Goal: Information Seeking & Learning: Learn about a topic

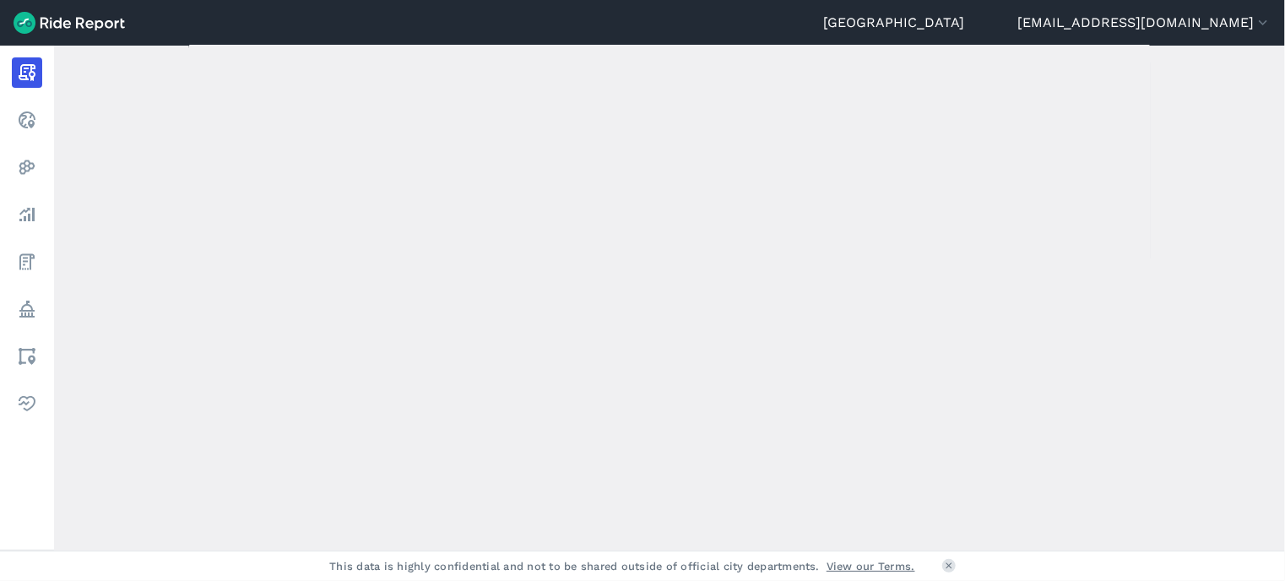
scroll to position [172, 0]
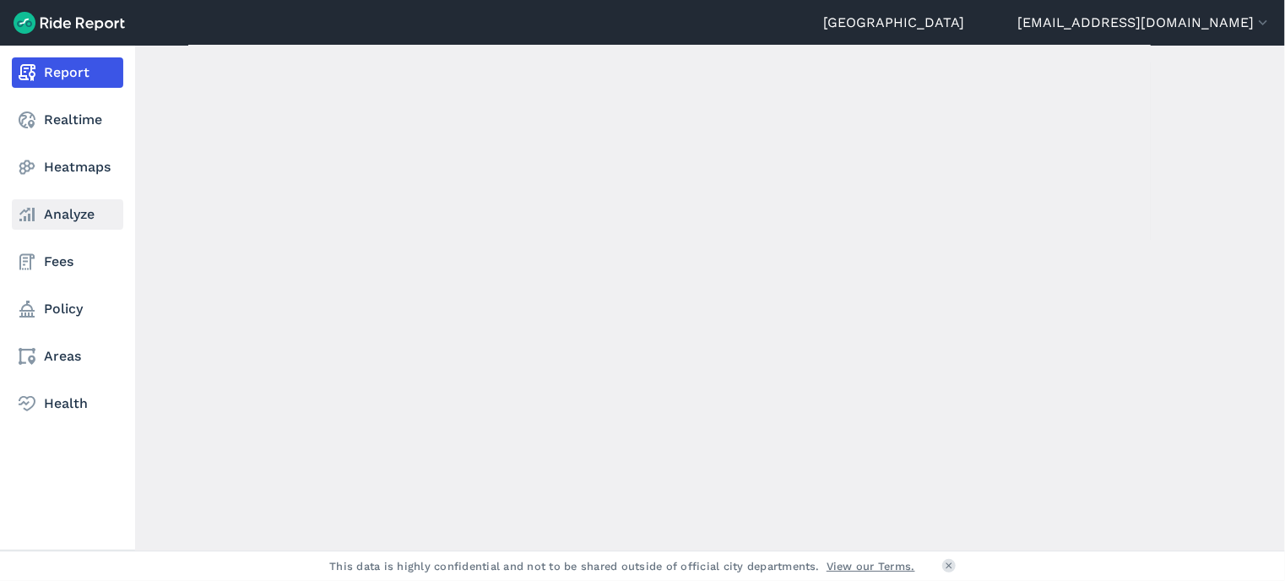
click at [67, 225] on link "Analyze" at bounding box center [67, 214] width 111 height 30
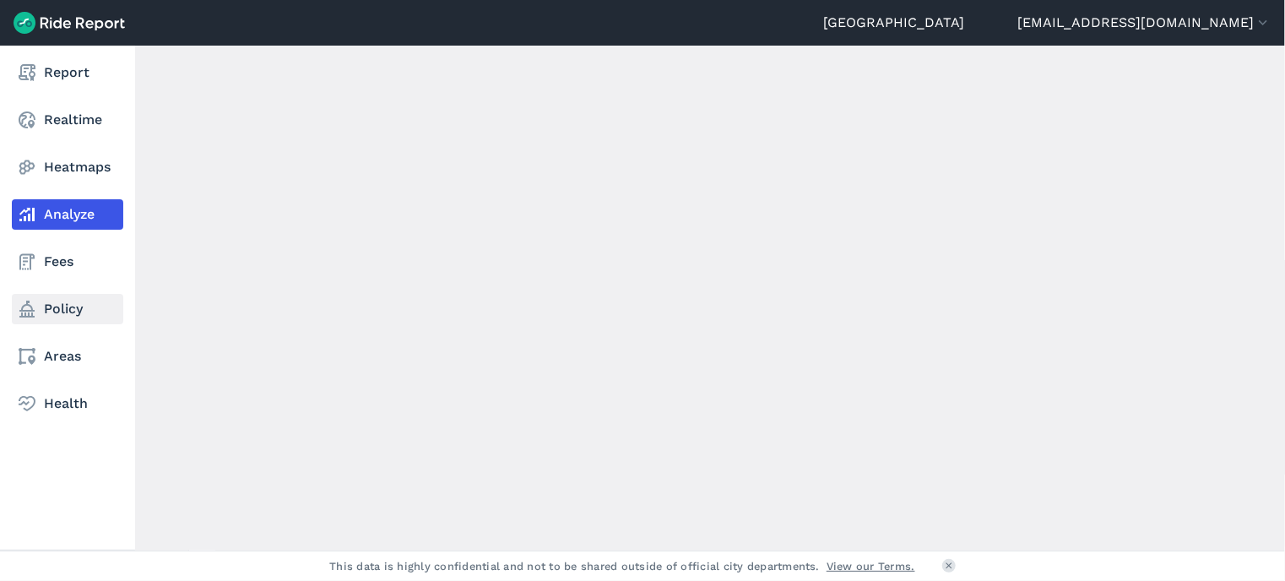
click at [88, 311] on link "Policy" at bounding box center [67, 309] width 111 height 30
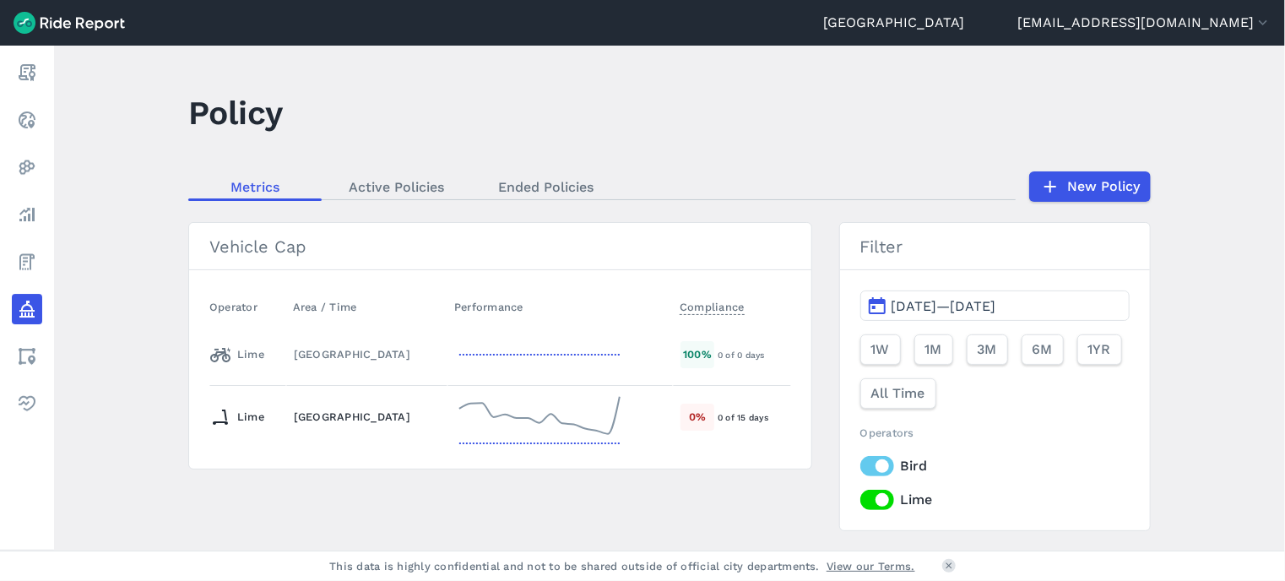
click at [376, 422] on div "[GEOGRAPHIC_DATA]" at bounding box center [367, 417] width 146 height 16
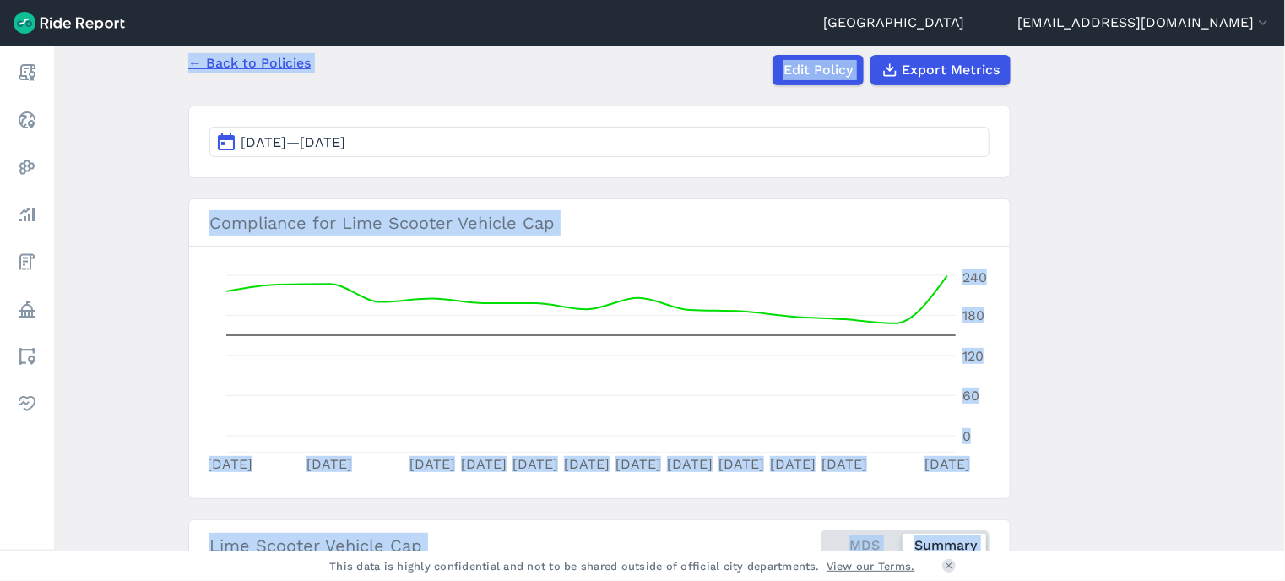
scroll to position [157, 0]
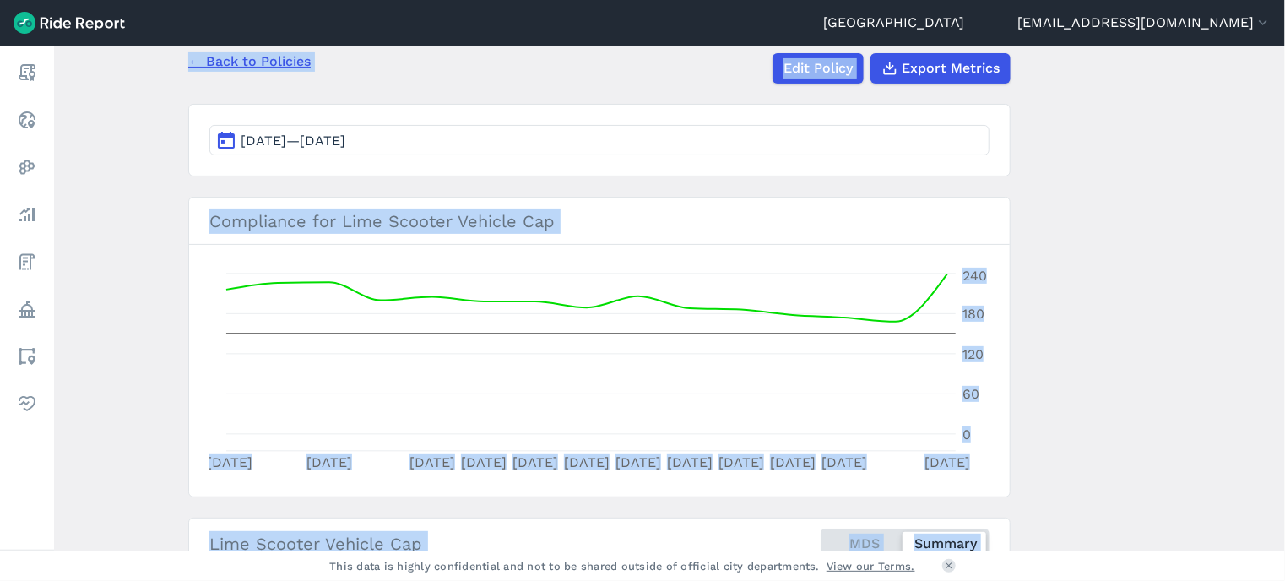
click at [1042, 262] on main "Lime Scooter Vehicle Cap Policy ← Back to Policies Edit Policy Export Metrics […" at bounding box center [669, 298] width 1231 height 505
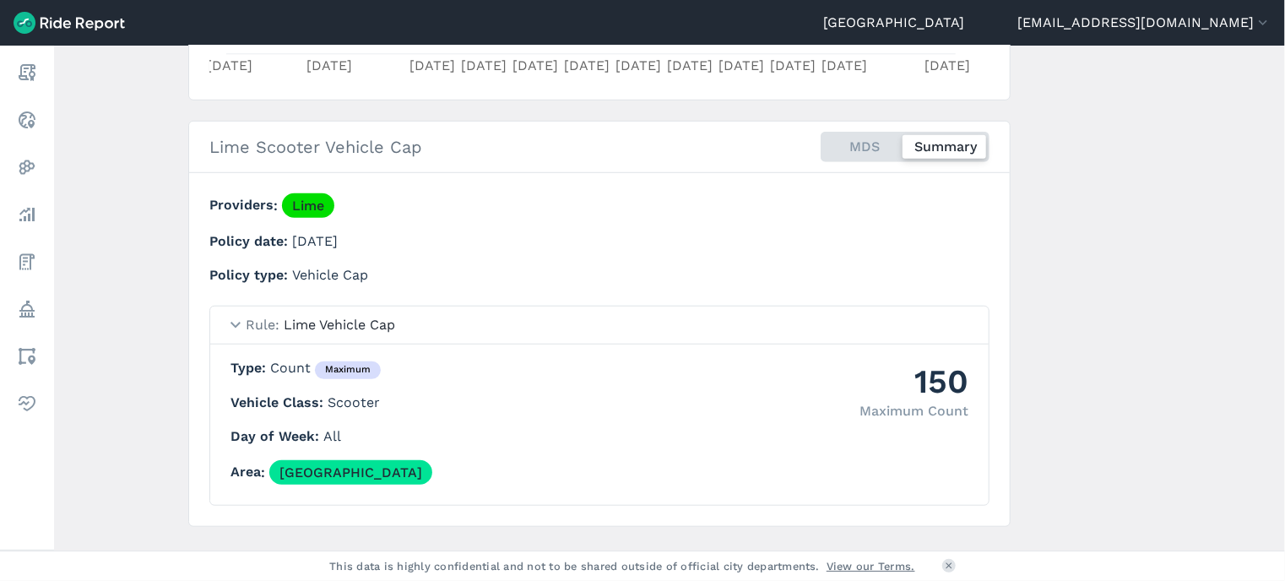
scroll to position [588, 0]
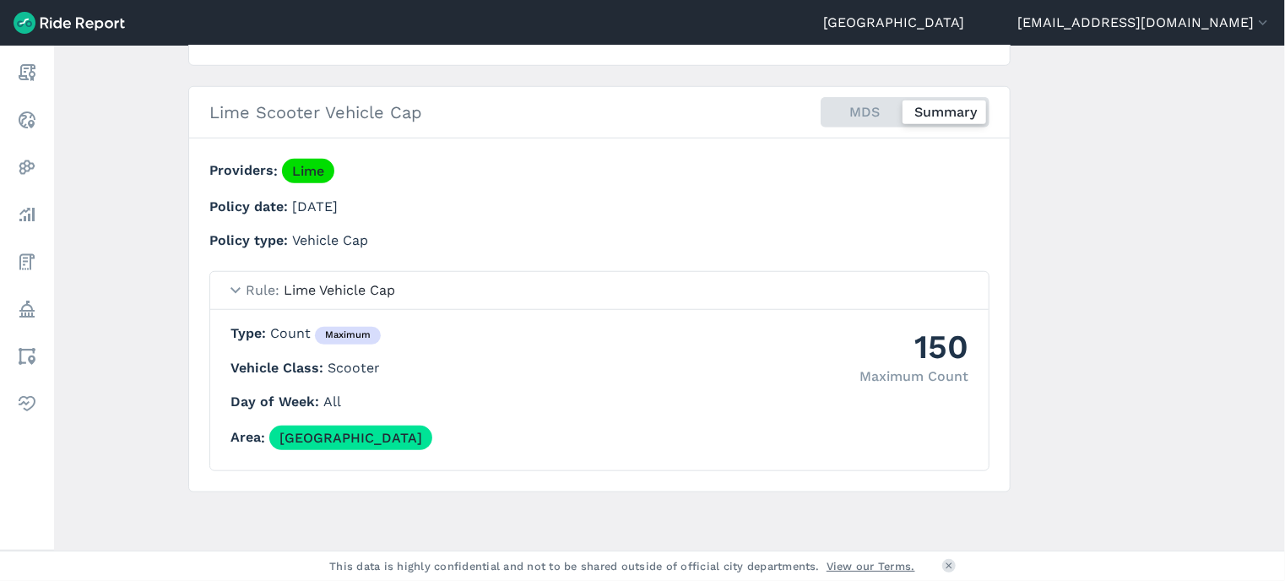
click at [868, 107] on div "MDS Summary" at bounding box center [904, 112] width 169 height 30
click at [820, 107] on input "MDS Summary" at bounding box center [820, 102] width 0 height 11
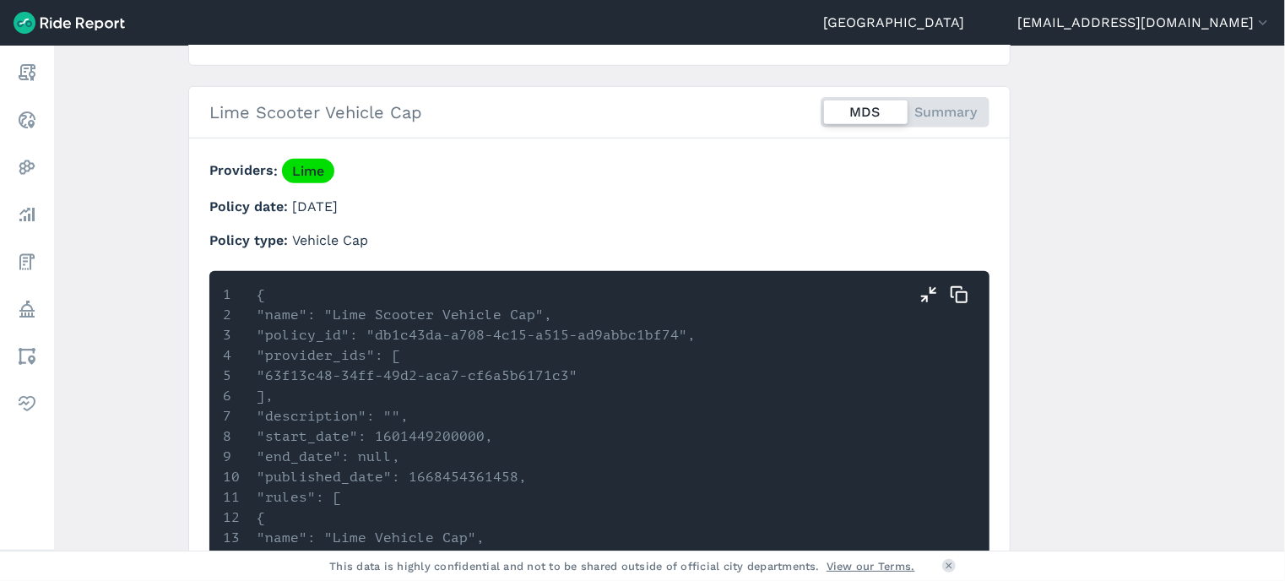
click at [933, 110] on div "MDS Summary" at bounding box center [904, 112] width 169 height 30
click at [820, 108] on input "MDS Summary" at bounding box center [820, 102] width 0 height 11
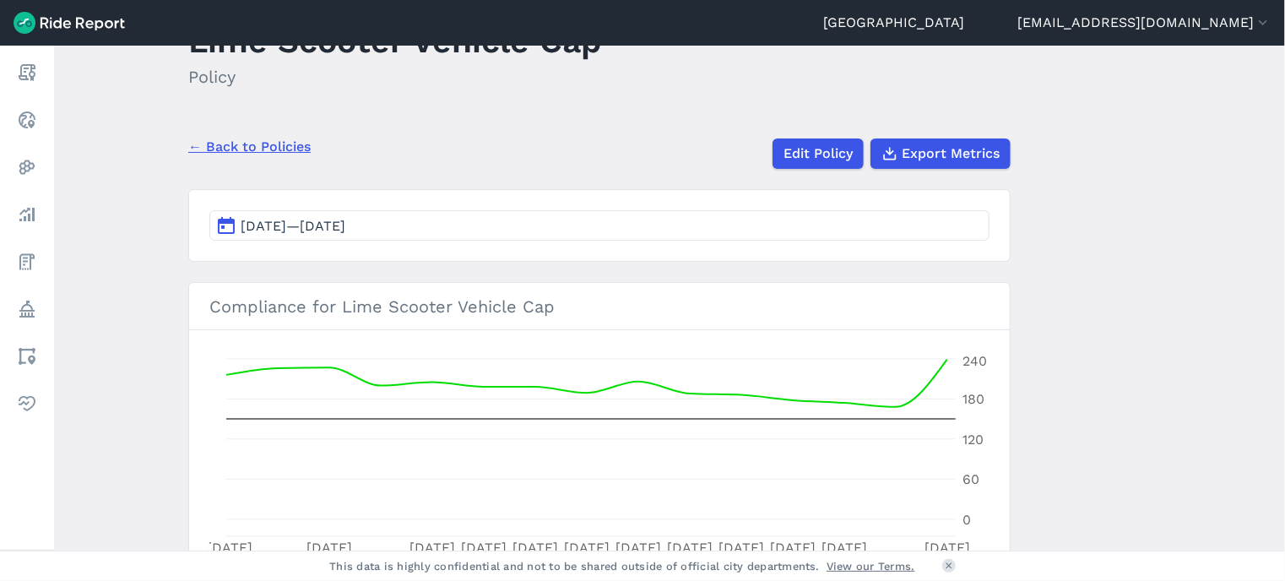
scroll to position [0, 0]
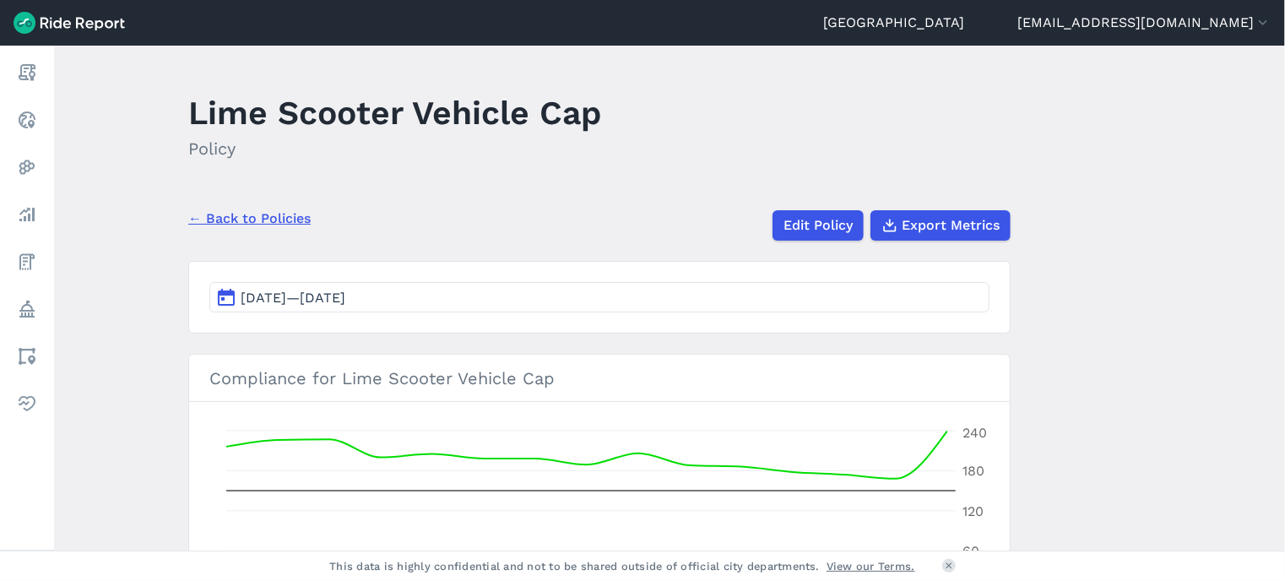
click at [150, 444] on main "Lime Scooter Vehicle Cap Policy ← Back to Policies Edit Policy Export Metrics […" at bounding box center [669, 298] width 1231 height 505
click at [798, 235] on link "Edit Policy" at bounding box center [816, 225] width 91 height 30
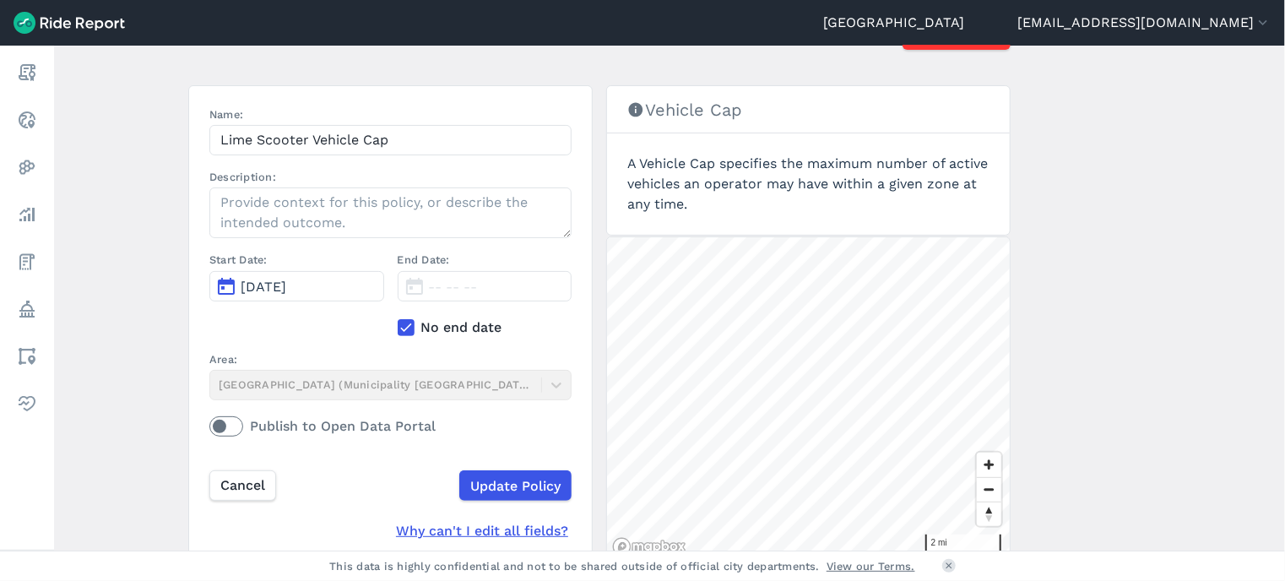
scroll to position [197, 0]
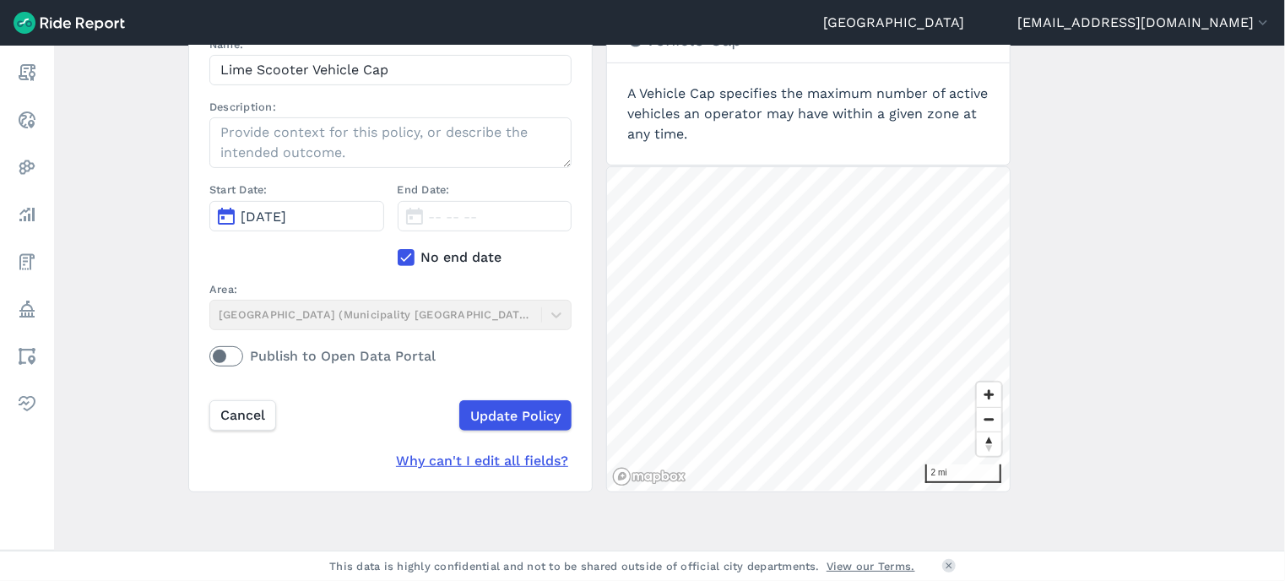
click at [104, 358] on main "Edit Policy ← Back to Policy Delete Policy Name: Lime Scooter Vehicle Cap Descr…" at bounding box center [669, 298] width 1231 height 505
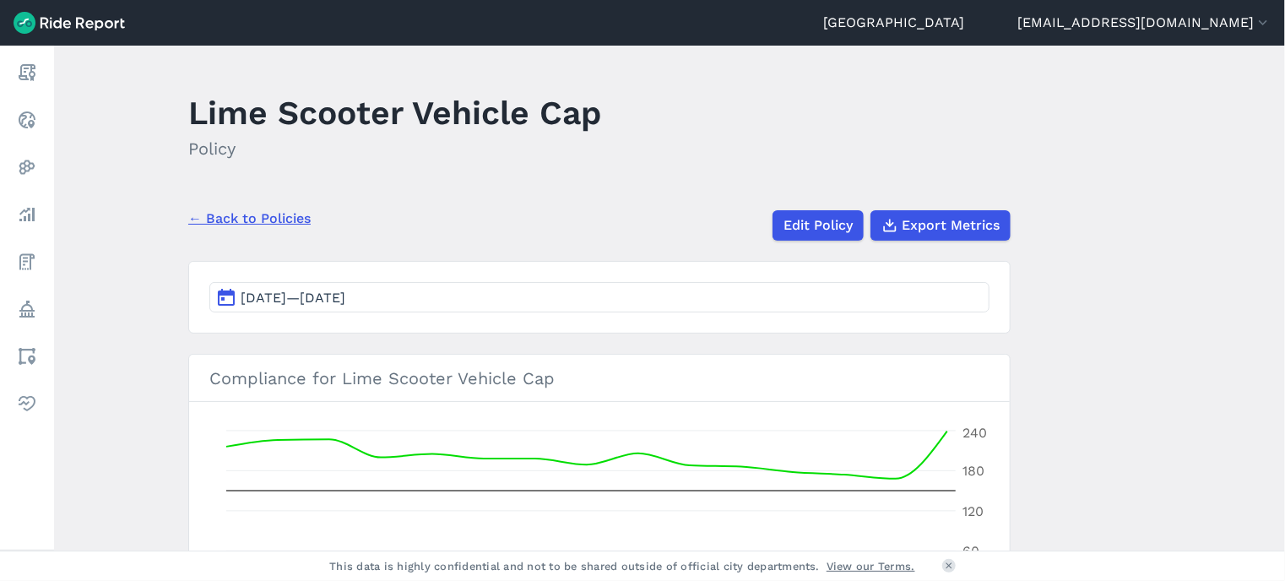
click at [250, 216] on link "← Back to Policies" at bounding box center [249, 218] width 122 height 20
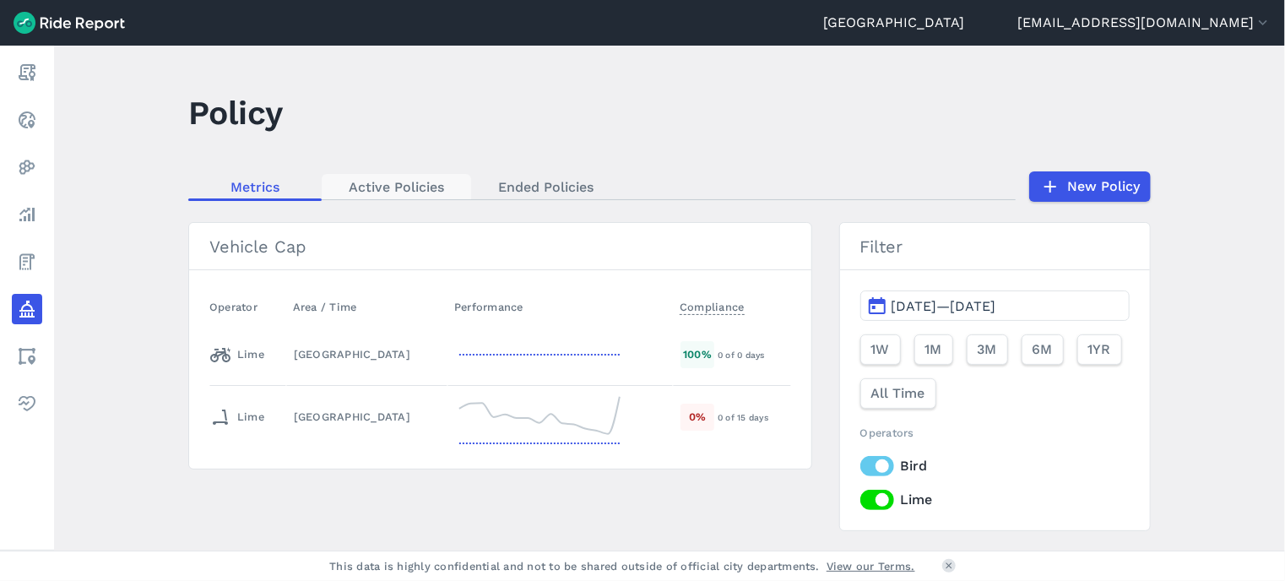
click at [360, 192] on link "Active Policies" at bounding box center [396, 186] width 149 height 25
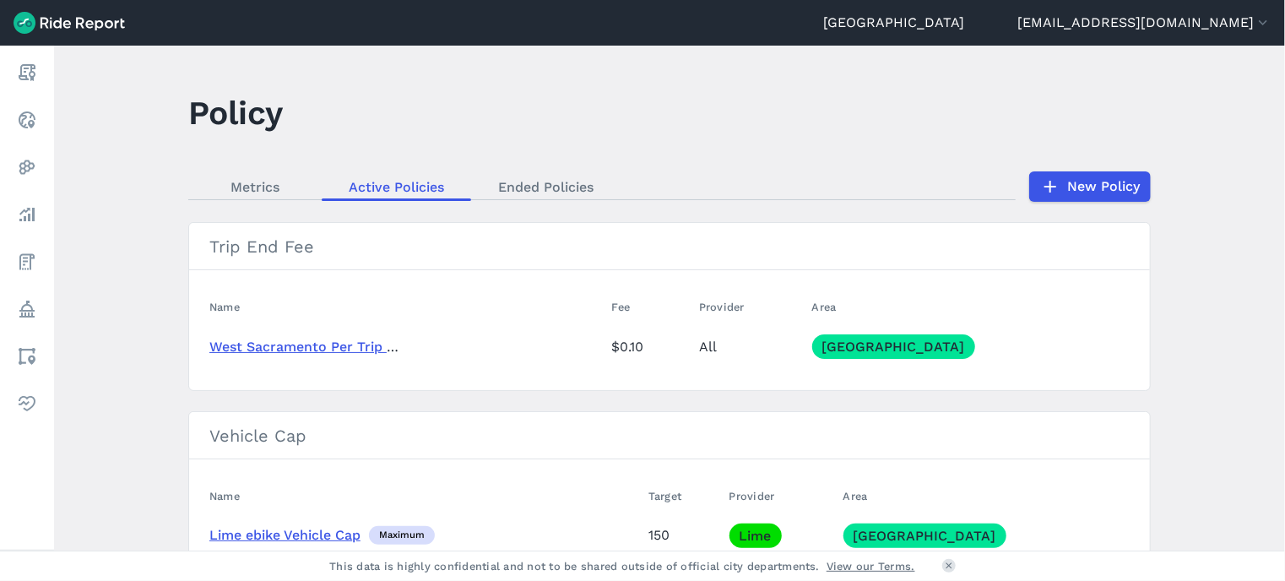
scroll to position [135, 0]
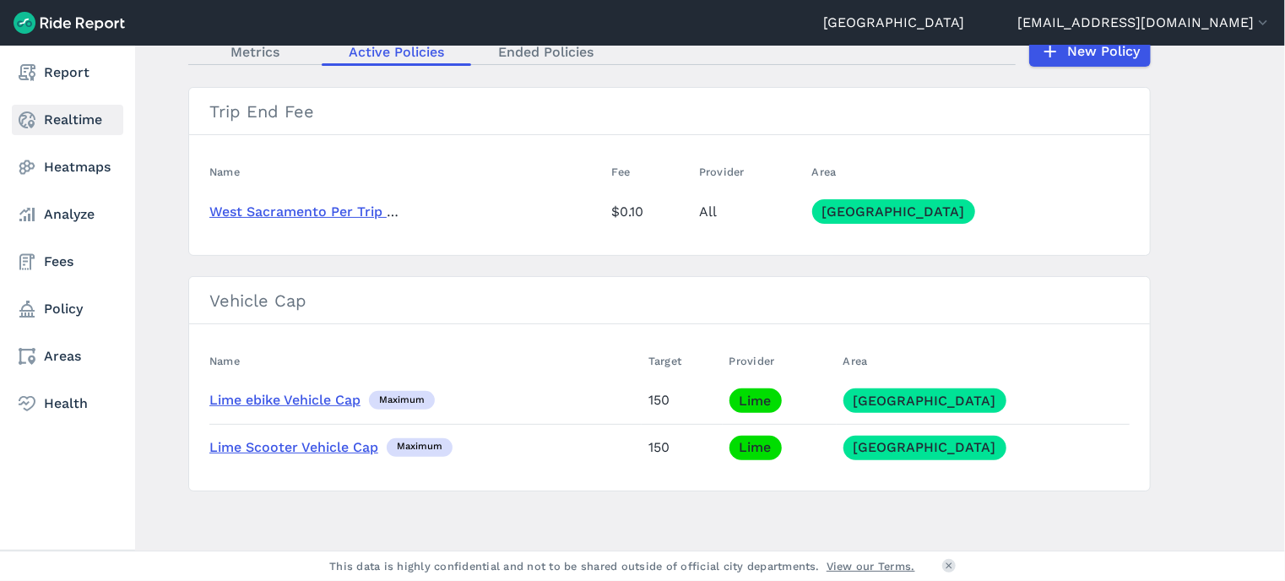
click at [81, 117] on link "Realtime" at bounding box center [67, 120] width 111 height 30
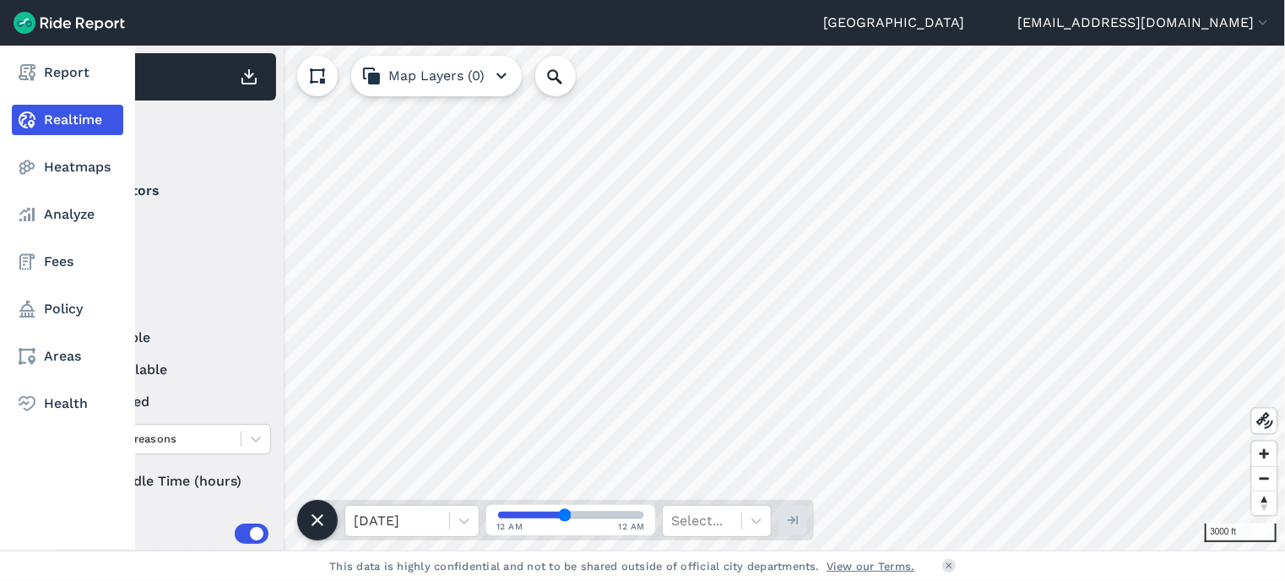
click at [35, 149] on nav "Report Realtime Heatmaps Analyze Fees Policy Areas Health" at bounding box center [67, 238] width 135 height 385
click at [57, 161] on link "Heatmaps" at bounding box center [67, 167] width 111 height 30
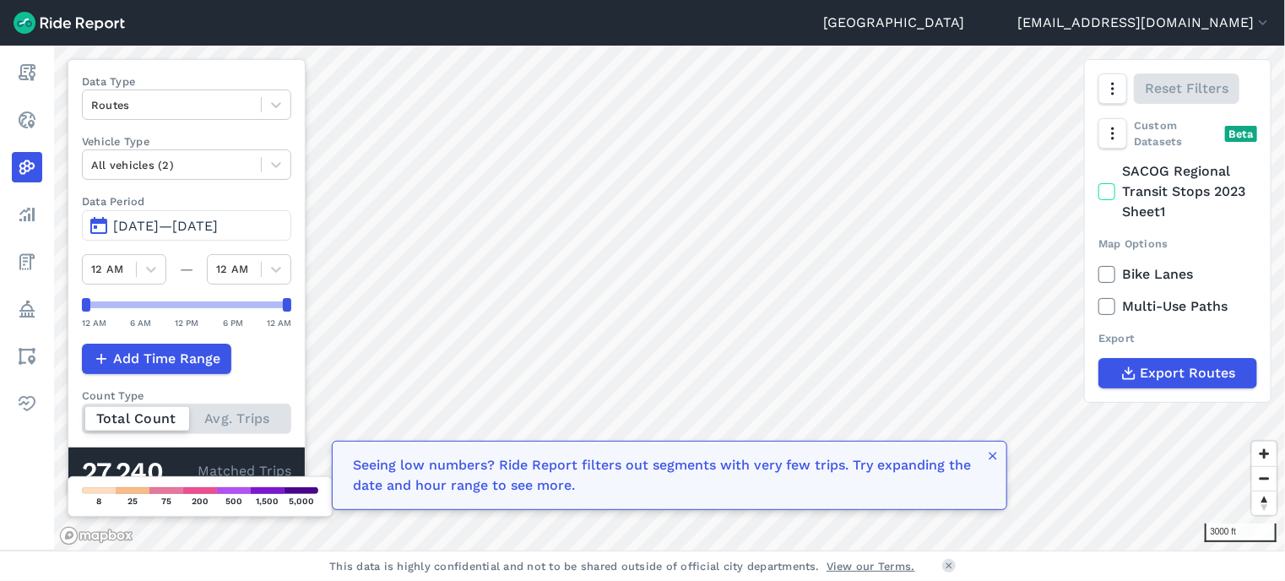
click at [246, 180] on div "Data Type Routes Vehicle Type All vehicles (2) Data Period May 12, 2025—[DATE] …" at bounding box center [187, 277] width 238 height 436
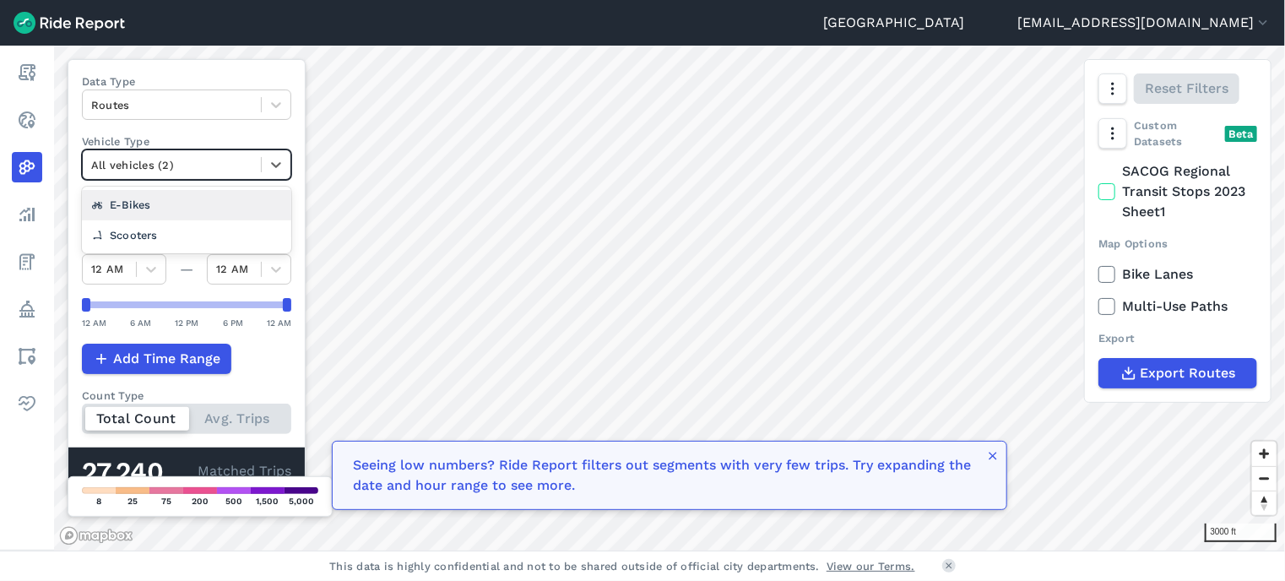
click at [251, 171] on div at bounding box center [171, 164] width 161 height 19
click at [246, 220] on div "Scooters" at bounding box center [186, 235] width 209 height 30
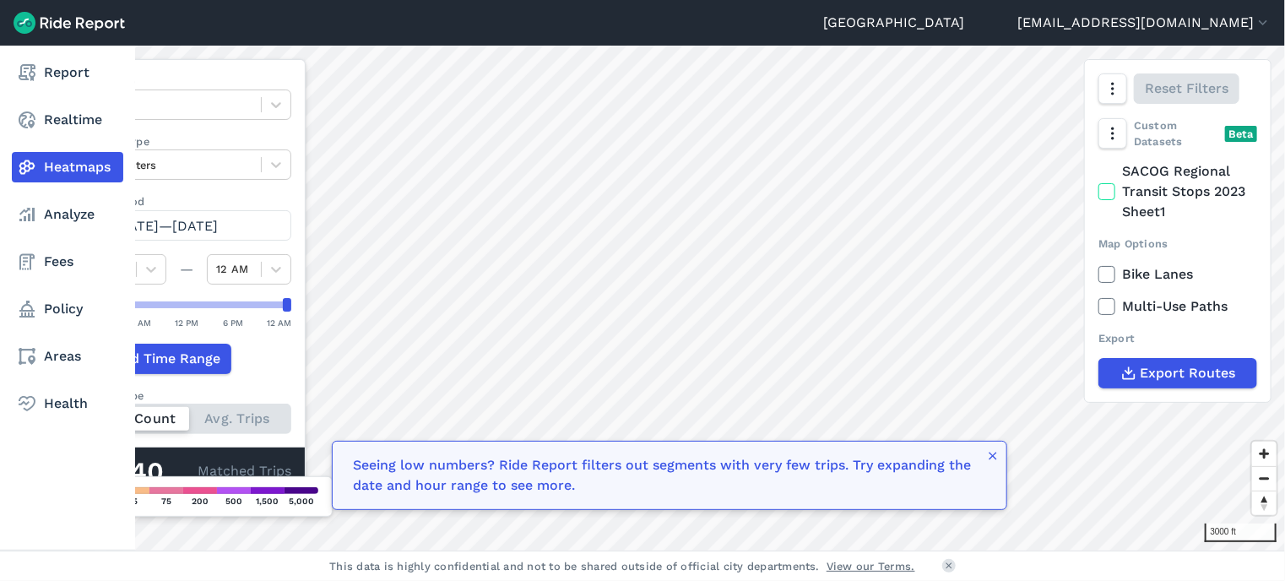
click at [91, 195] on nav "Report Realtime Heatmaps Analyze Fees Policy Areas Health" at bounding box center [67, 238] width 135 height 385
click at [41, 211] on link "Analyze" at bounding box center [67, 214] width 111 height 30
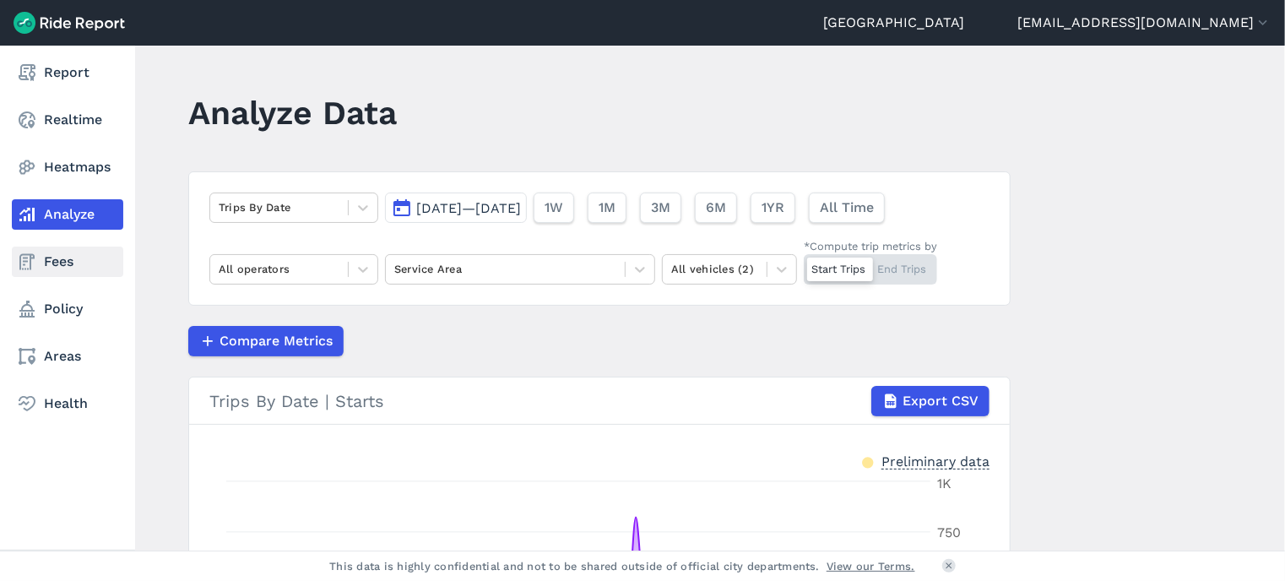
click at [57, 251] on link "Fees" at bounding box center [67, 261] width 111 height 30
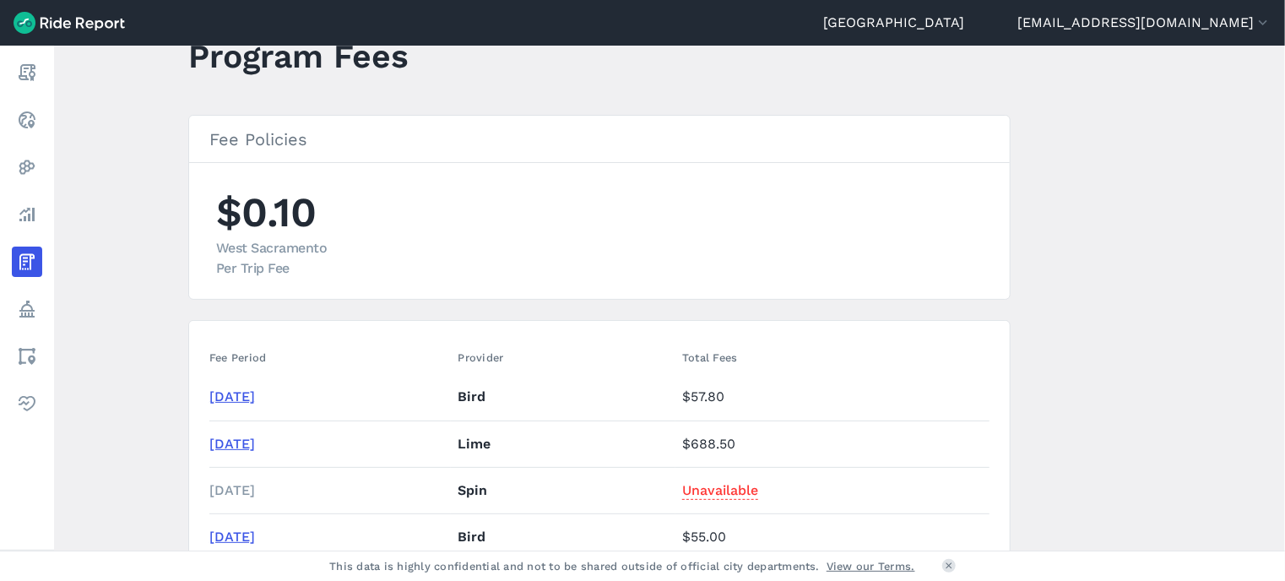
scroll to position [360, 0]
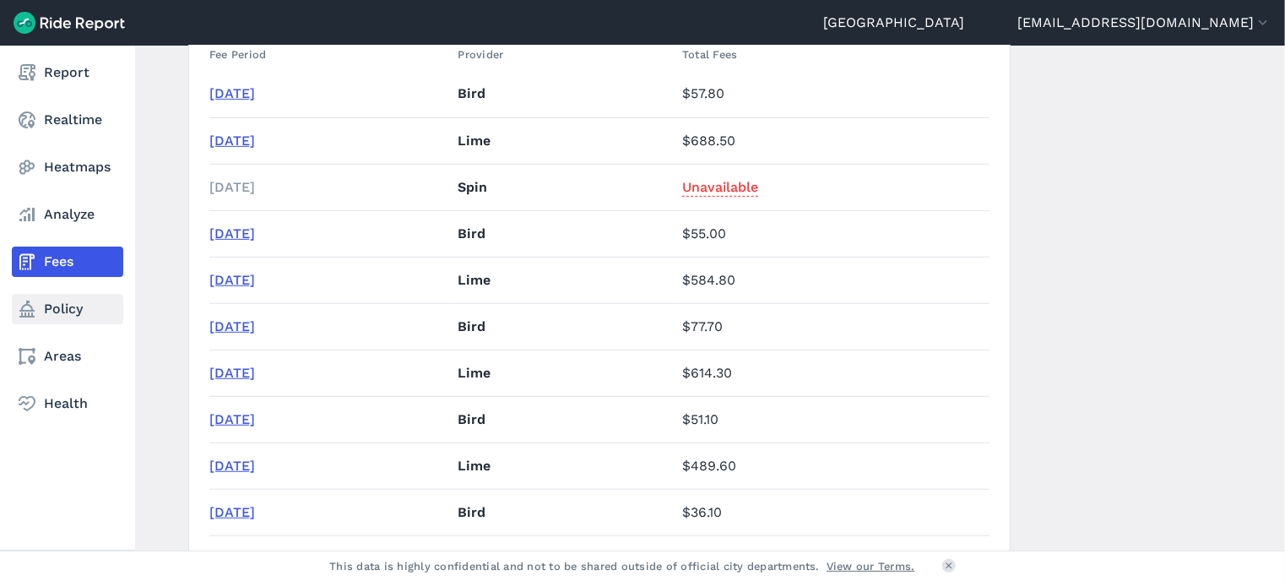
click at [46, 298] on link "Policy" at bounding box center [67, 309] width 111 height 30
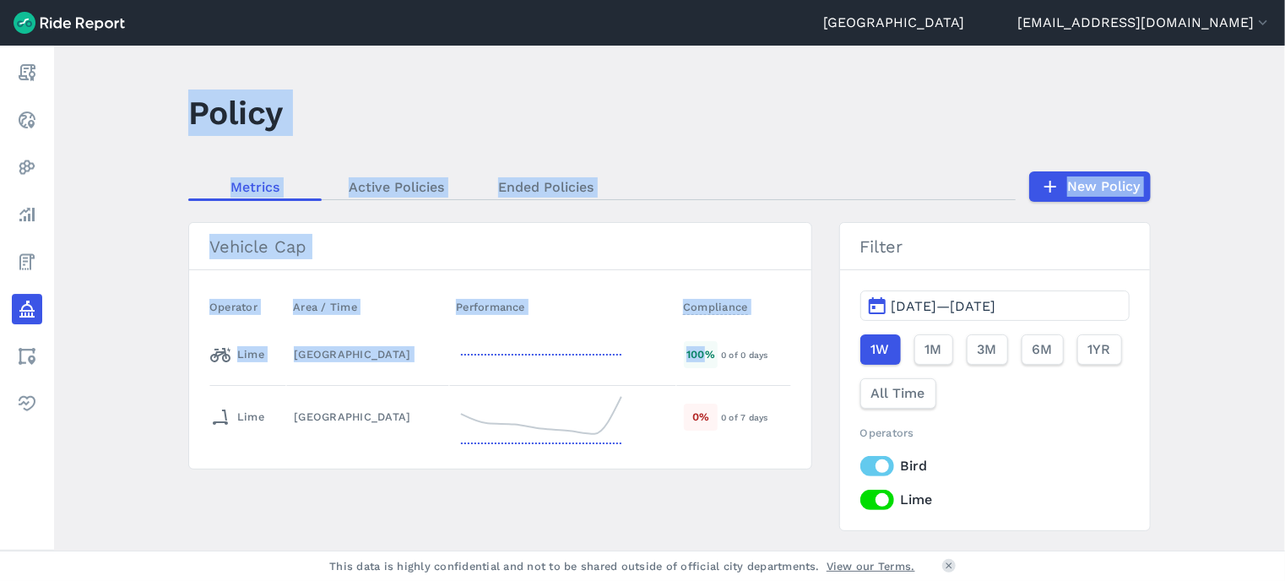
drag, startPoint x: 49, startPoint y: 339, endPoint x: 700, endPoint y: 337, distance: 650.7
click at [700, 337] on div "Report Realtime Heatmaps Analyze Fees Policy Areas Health Policy Metrics Active…" at bounding box center [642, 298] width 1285 height 505
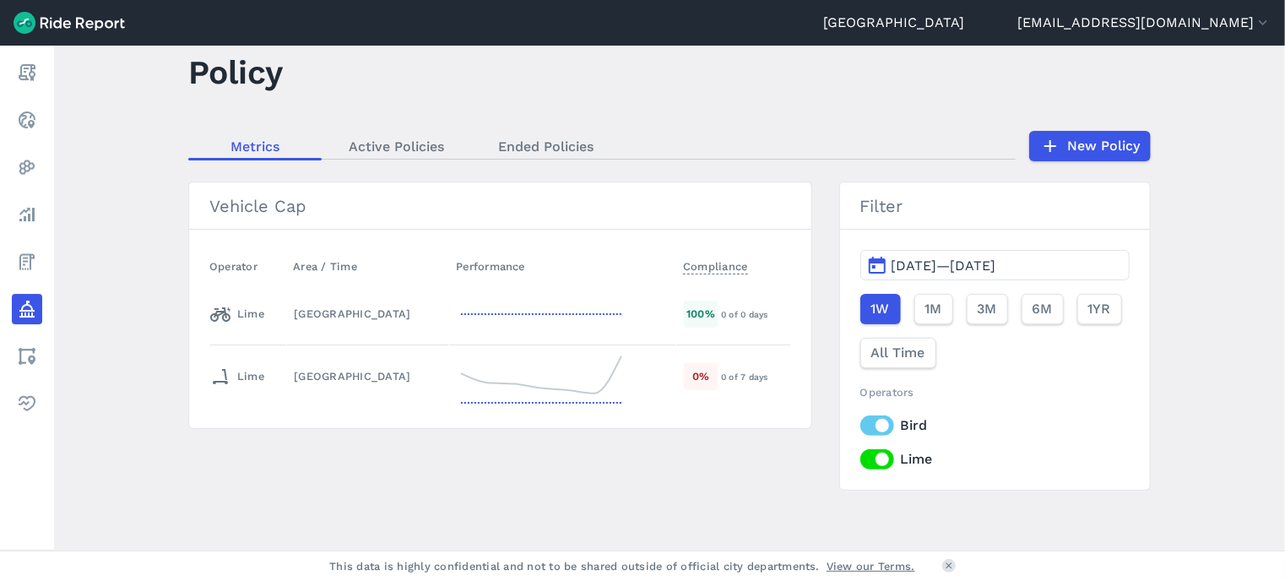
click at [706, 442] on div "Vehicle Cap Operator Area / Time Performance Compliance Lime [GEOGRAPHIC_DATA] …" at bounding box center [669, 335] width 962 height 309
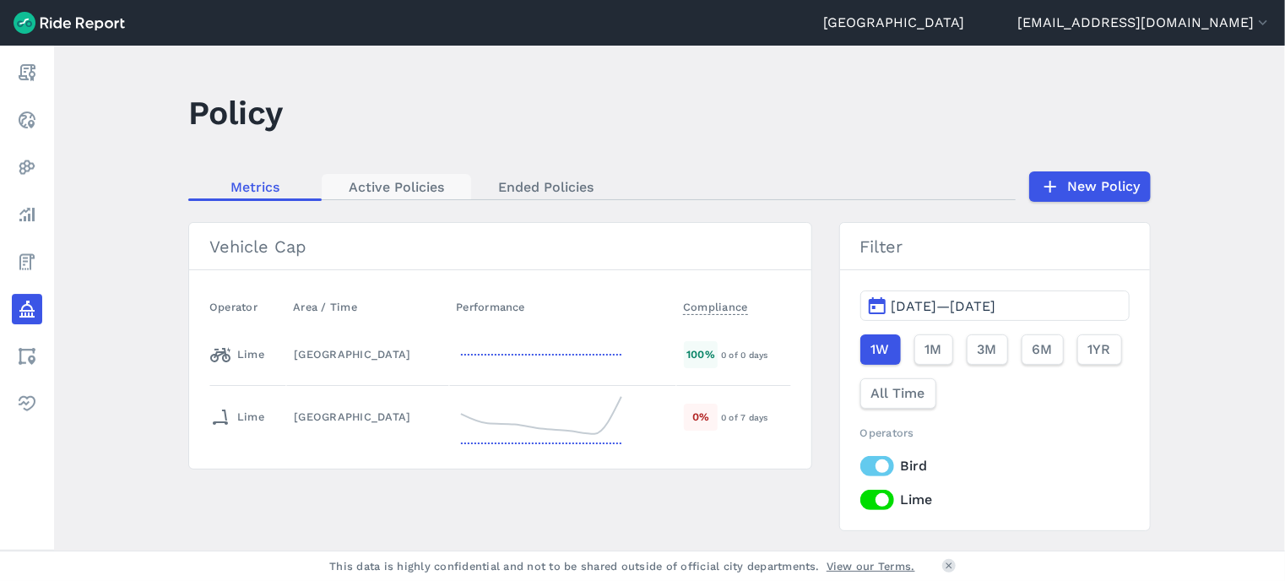
click at [419, 192] on link "Active Policies" at bounding box center [396, 186] width 149 height 25
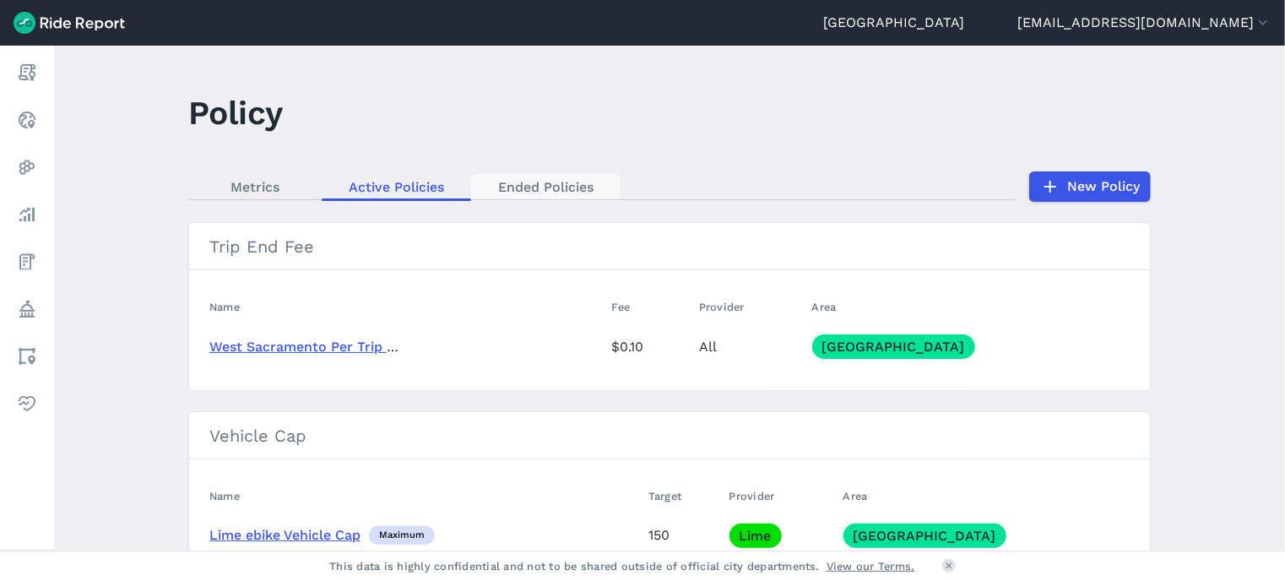
click at [533, 186] on link "Ended Policies" at bounding box center [545, 186] width 149 height 25
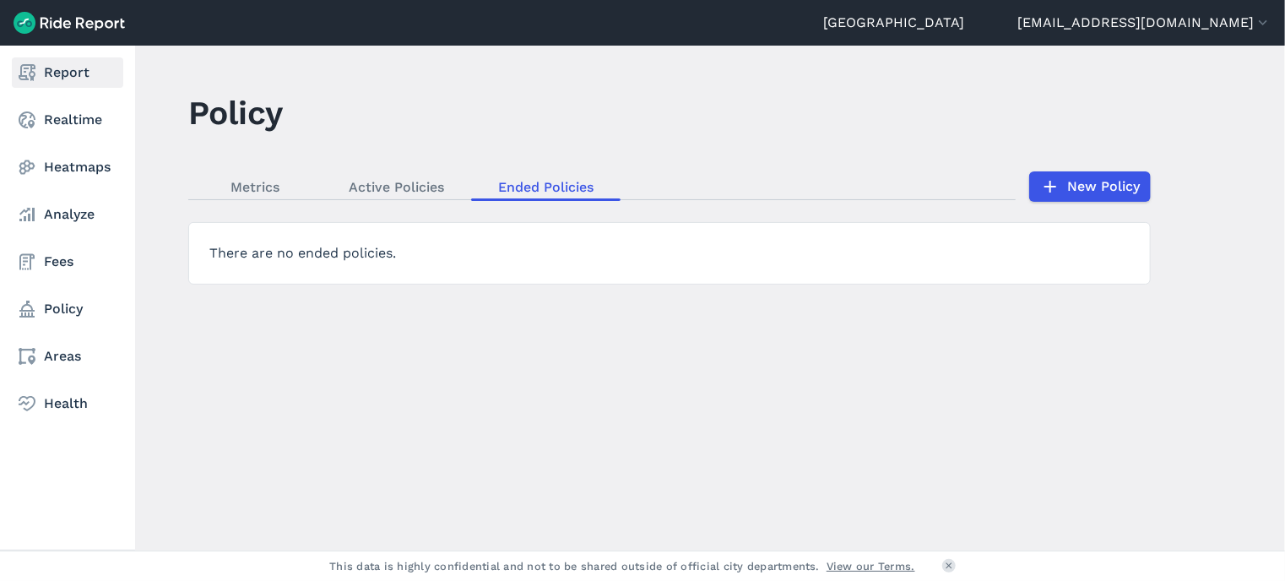
click at [39, 66] on link "Report" at bounding box center [67, 72] width 111 height 30
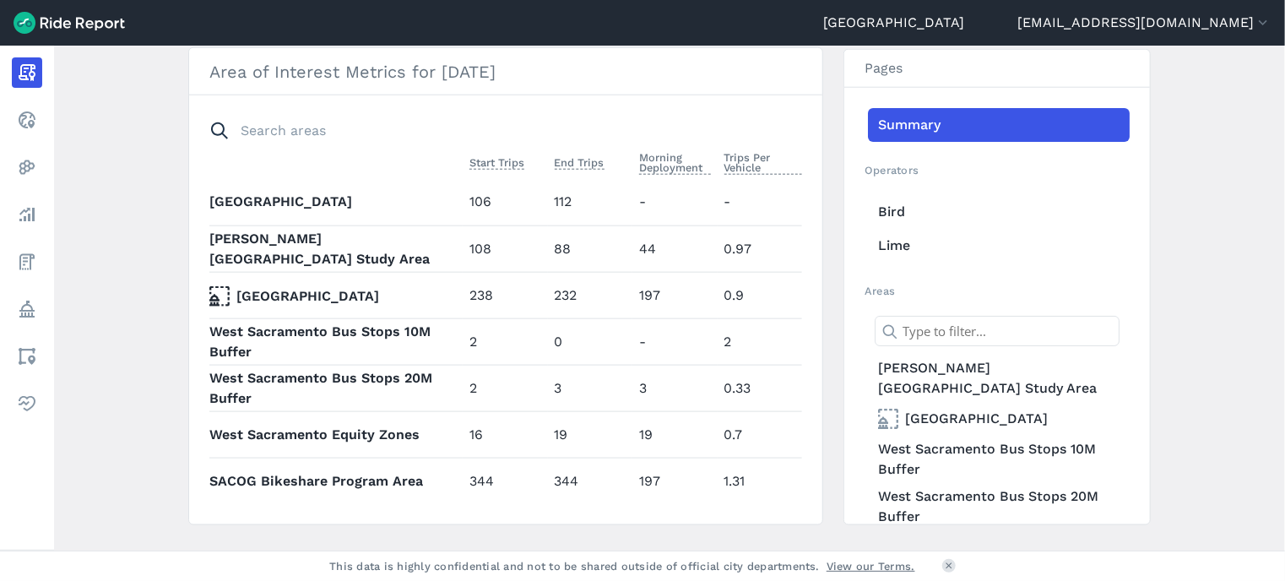
scroll to position [955, 0]
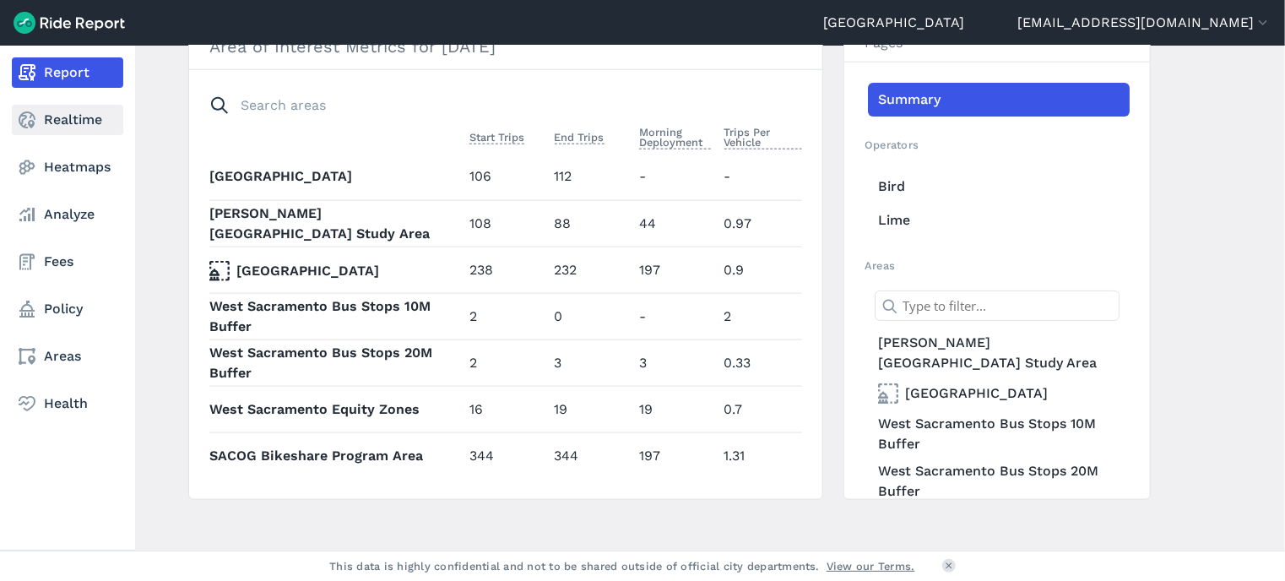
click at [35, 122] on icon at bounding box center [27, 120] width 20 height 20
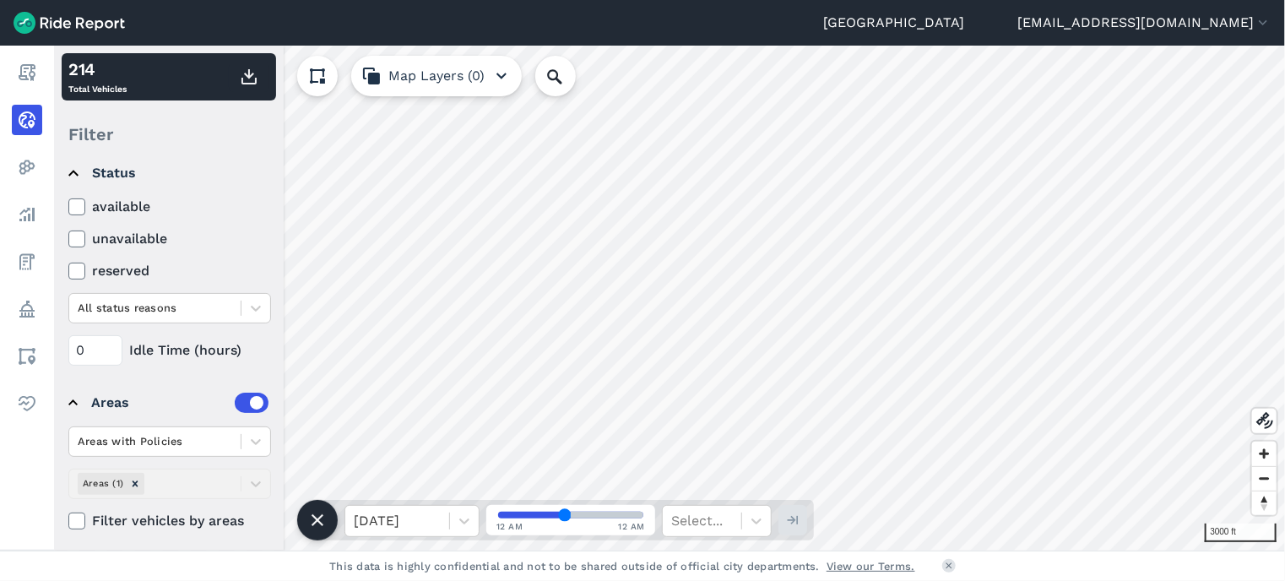
scroll to position [138, 0]
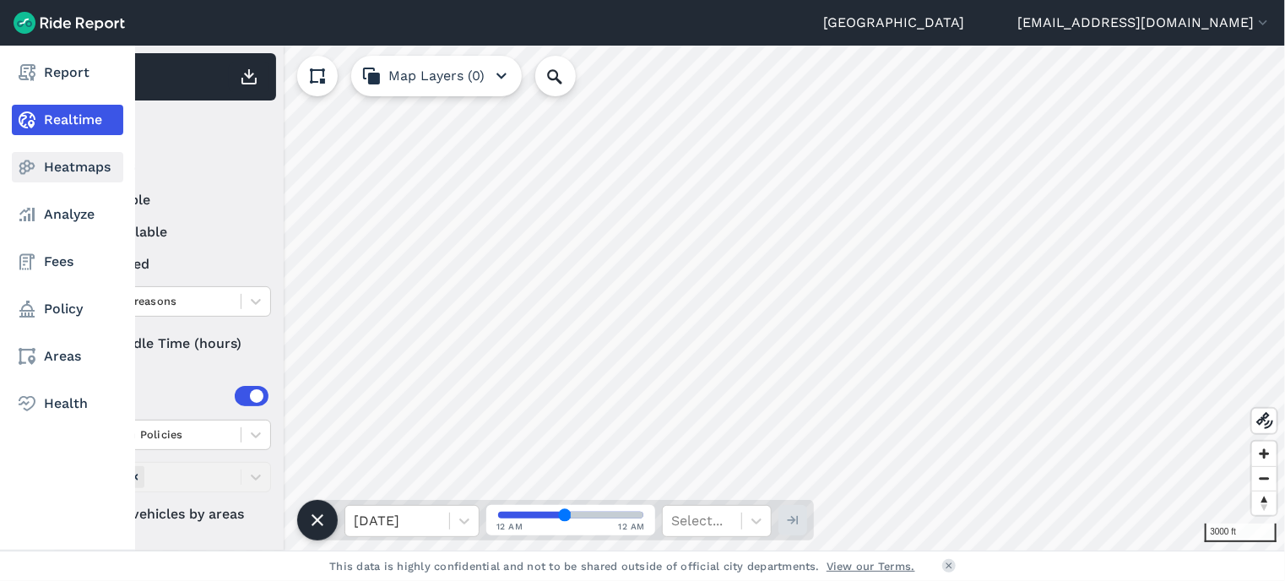
click at [38, 166] on link "Heatmaps" at bounding box center [67, 167] width 111 height 30
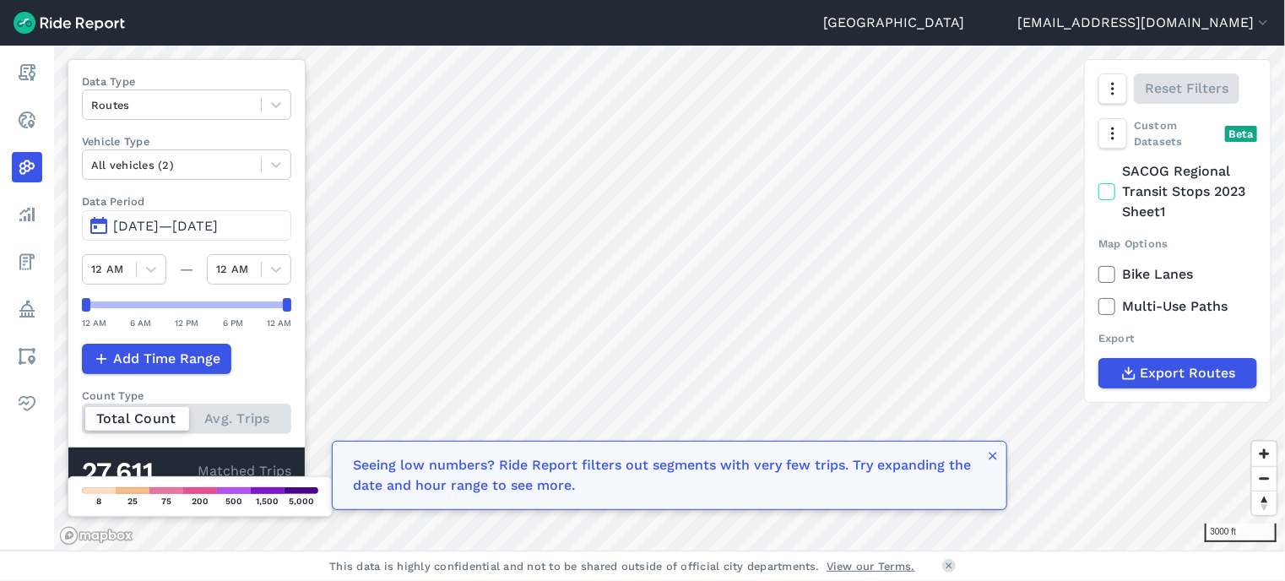
click at [885, 17] on div "West Sacramento [EMAIL_ADDRESS][DOMAIN_NAME] Settings Terms Sign Out Report Rea…" at bounding box center [642, 290] width 1285 height 581
click at [993, 464] on button "button" at bounding box center [993, 458] width 14 height 20
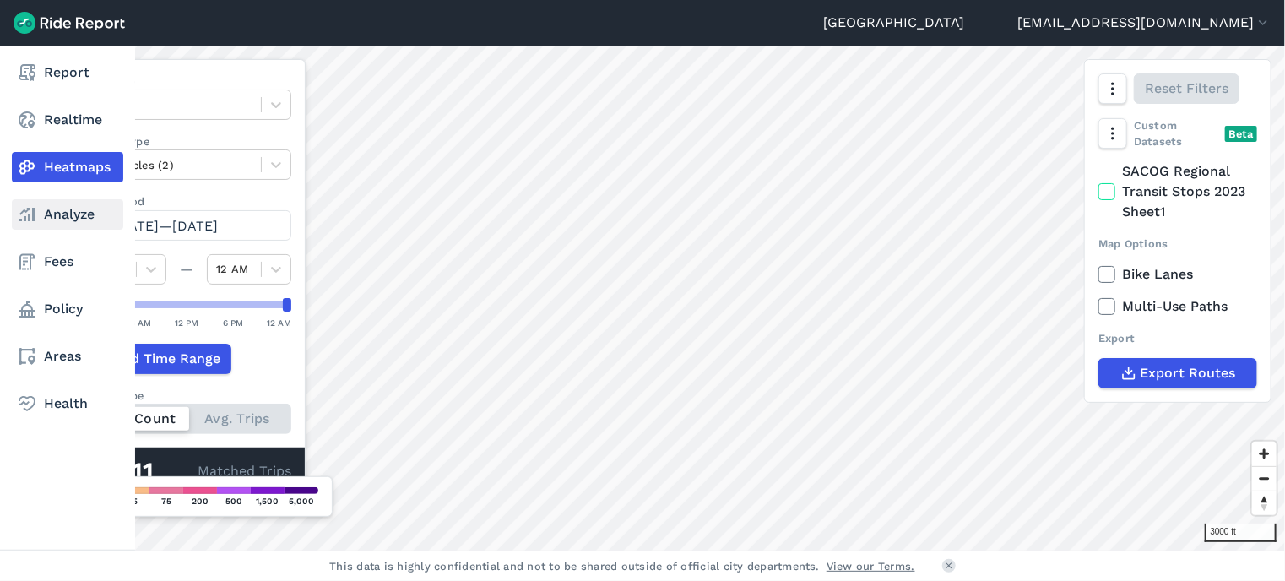
click at [36, 229] on link "Analyze" at bounding box center [67, 214] width 111 height 30
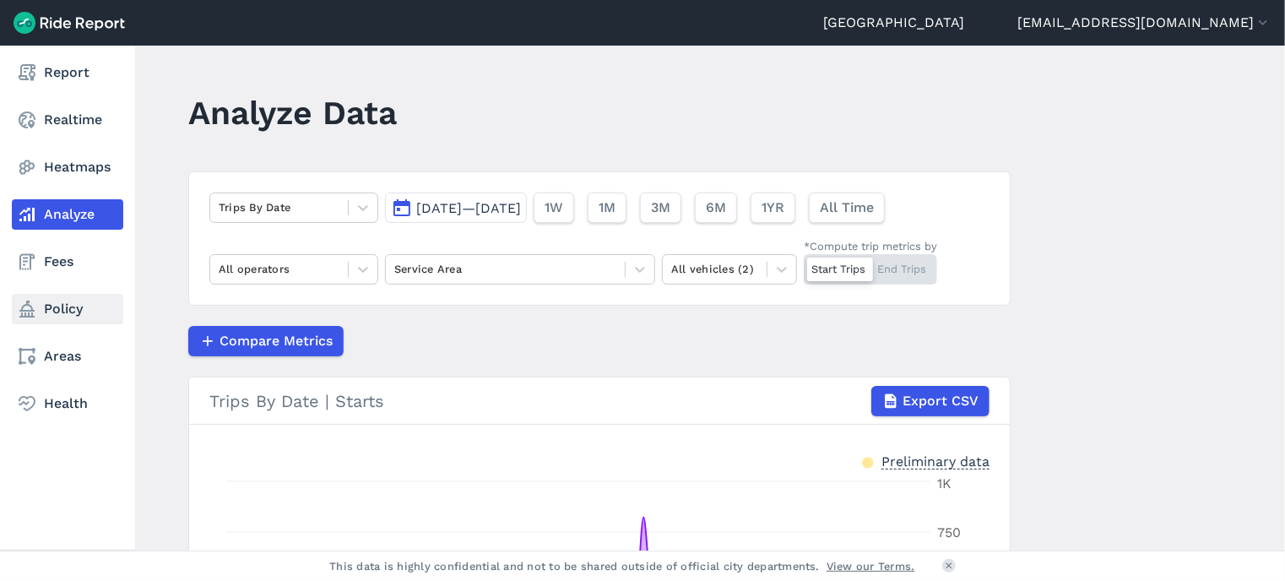
click at [74, 323] on link "Policy" at bounding box center [67, 309] width 111 height 30
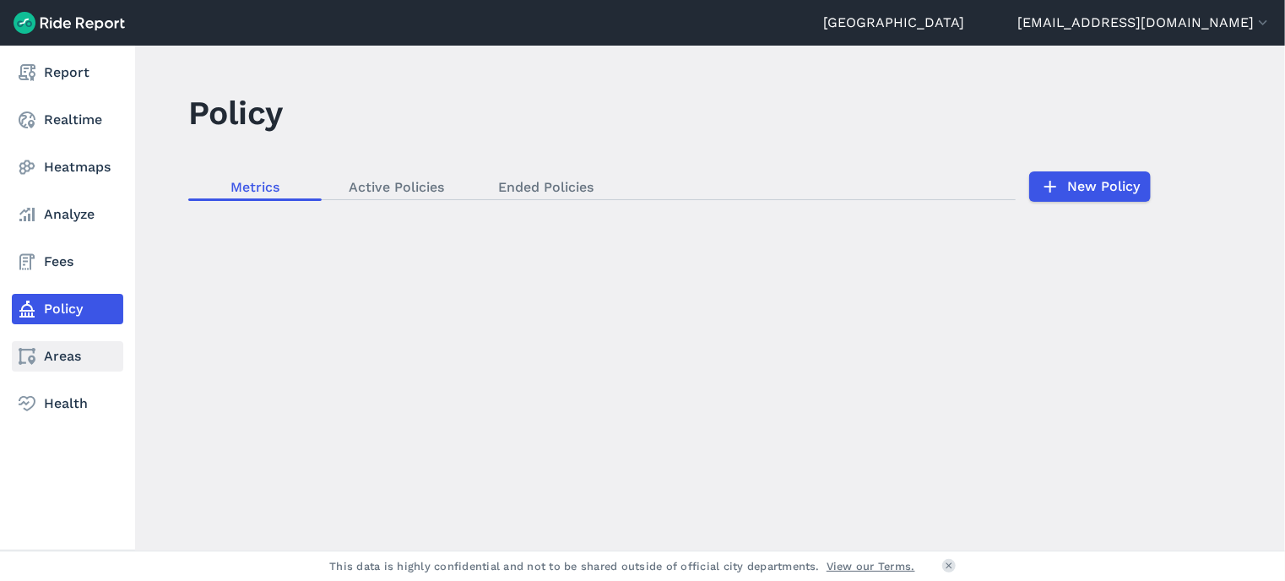
click at [81, 347] on link "Areas" at bounding box center [67, 356] width 111 height 30
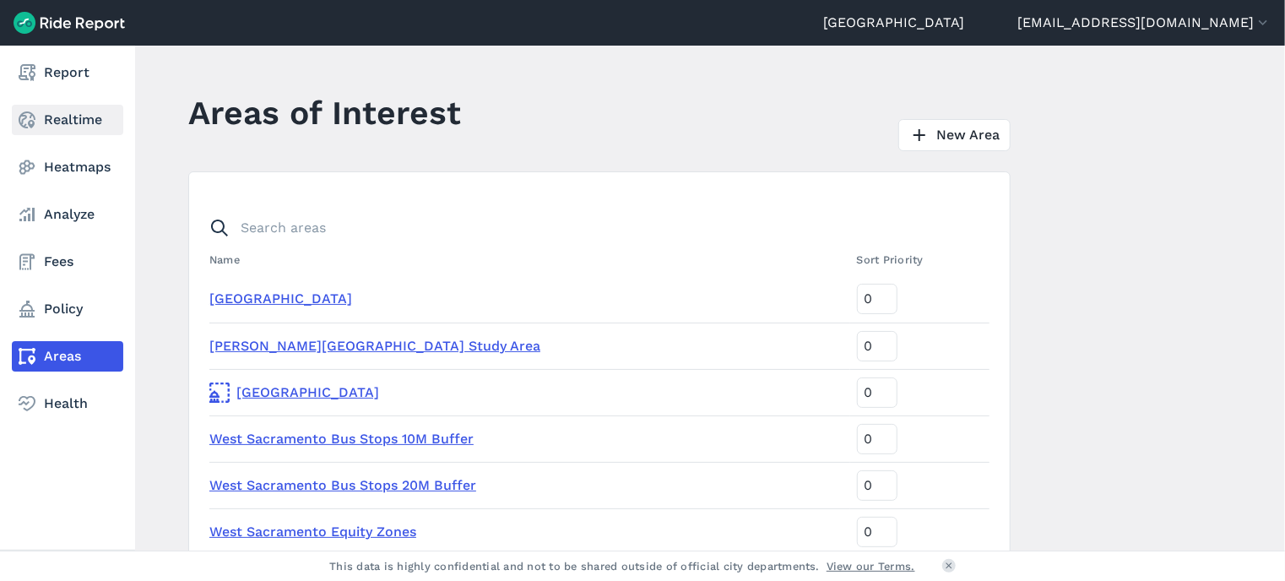
click at [43, 132] on link "Realtime" at bounding box center [67, 120] width 111 height 30
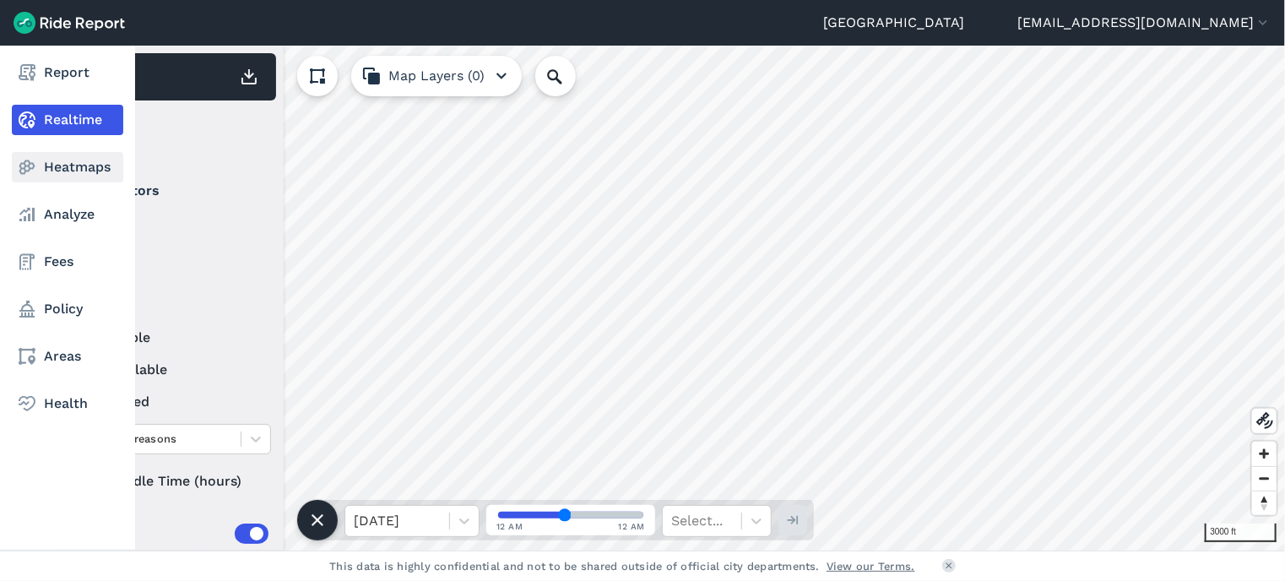
click at [72, 171] on link "Heatmaps" at bounding box center [67, 167] width 111 height 30
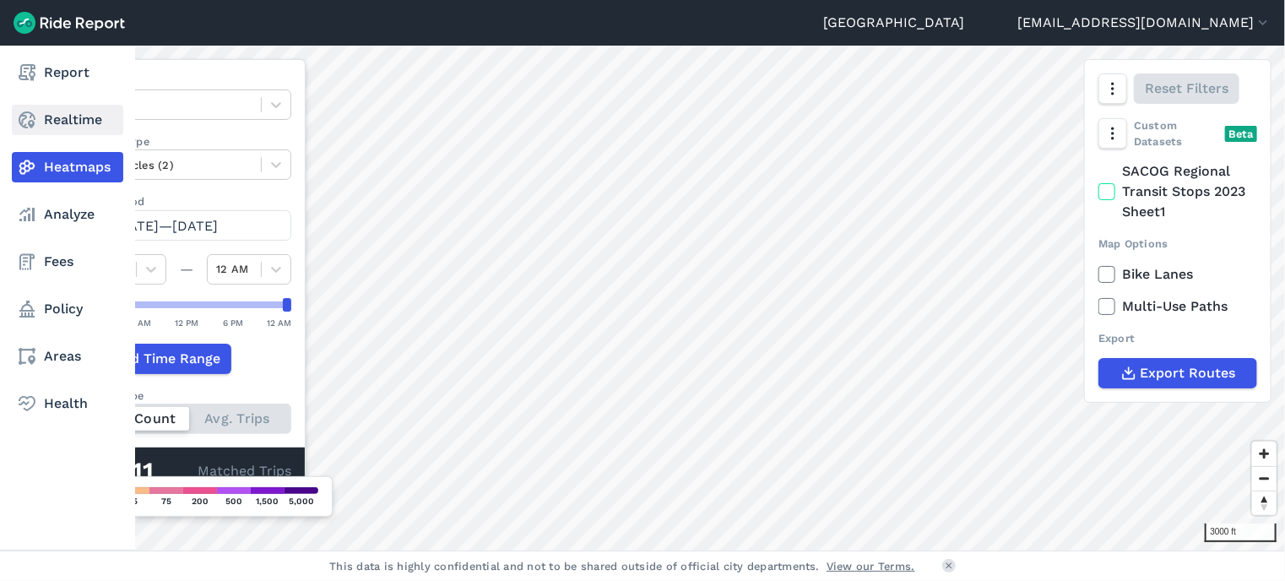
click at [24, 129] on icon at bounding box center [27, 120] width 20 height 20
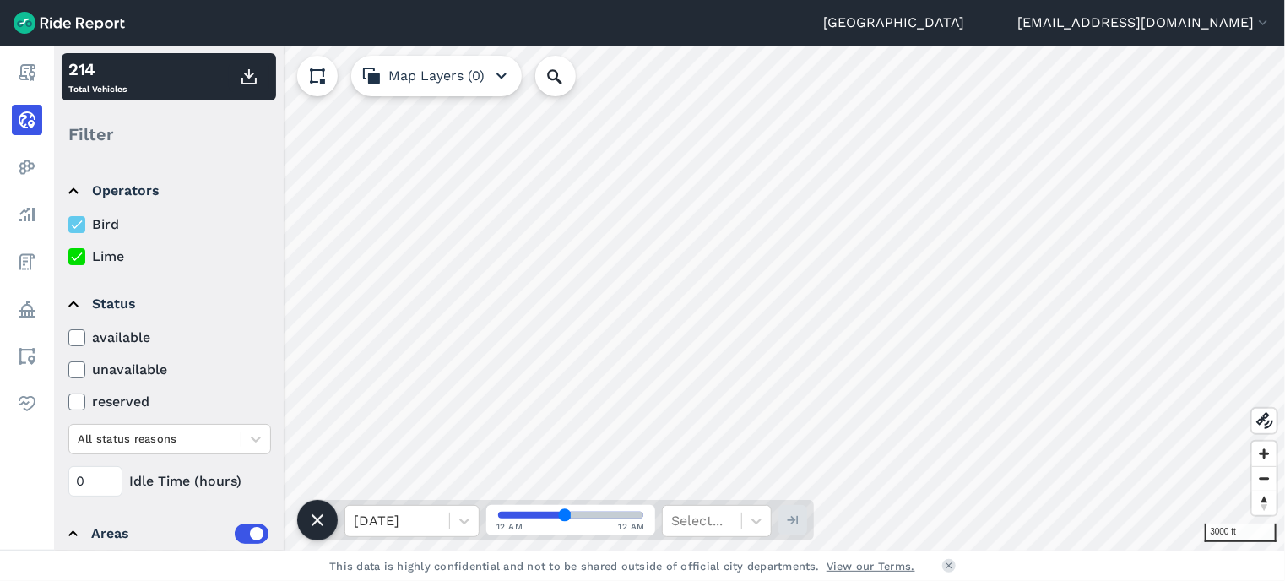
click at [77, 252] on icon at bounding box center [76, 256] width 15 height 17
click at [68, 252] on input "Lime" at bounding box center [68, 251] width 0 height 11
click at [77, 252] on icon at bounding box center [76, 256] width 15 height 17
click at [68, 252] on input "Lime" at bounding box center [68, 251] width 0 height 11
click at [77, 252] on icon at bounding box center [76, 256] width 15 height 17
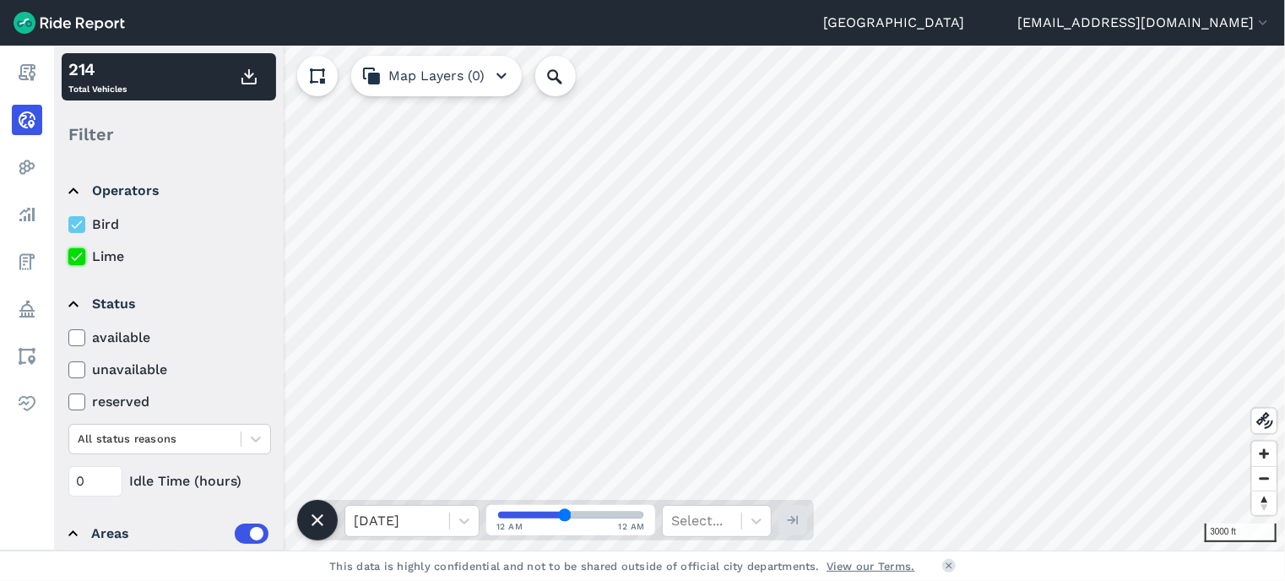
click at [68, 252] on input "Lime" at bounding box center [68, 251] width 0 height 11
click at [77, 252] on icon at bounding box center [76, 256] width 15 height 17
click at [68, 252] on input "Lime" at bounding box center [68, 251] width 0 height 11
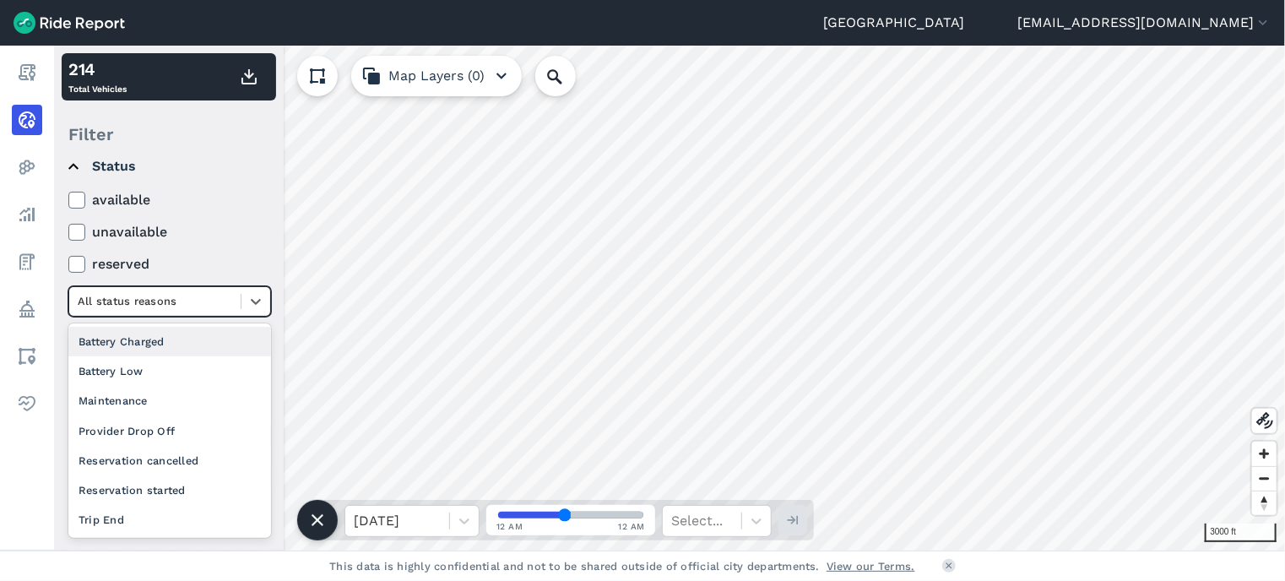
click at [111, 306] on div at bounding box center [155, 300] width 154 height 19
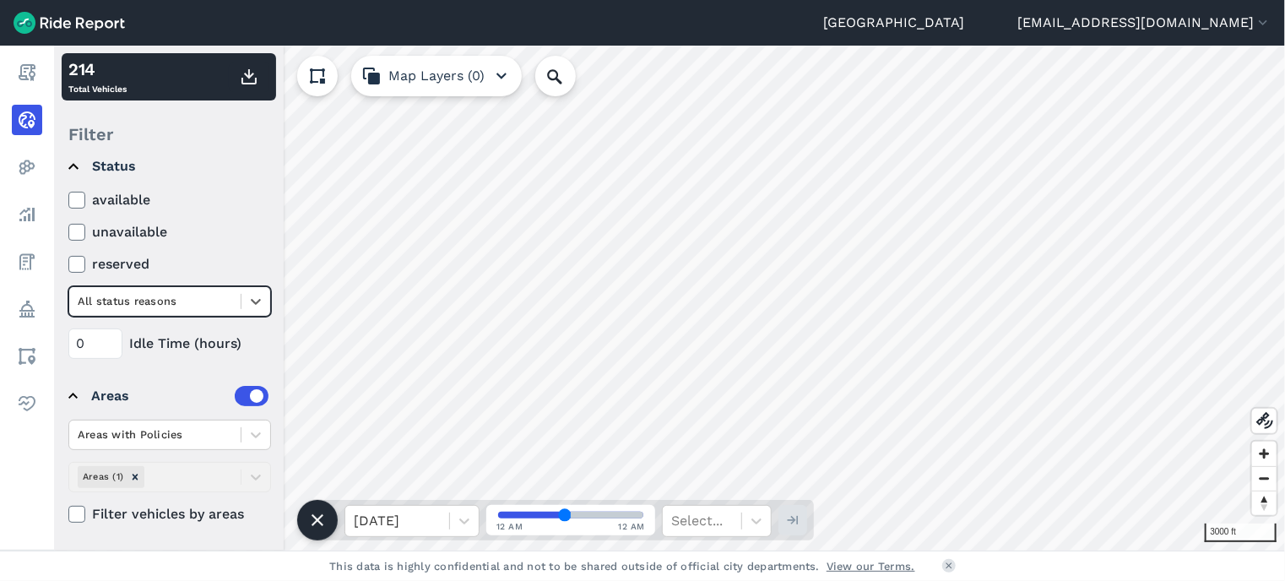
click at [111, 306] on div at bounding box center [155, 300] width 154 height 19
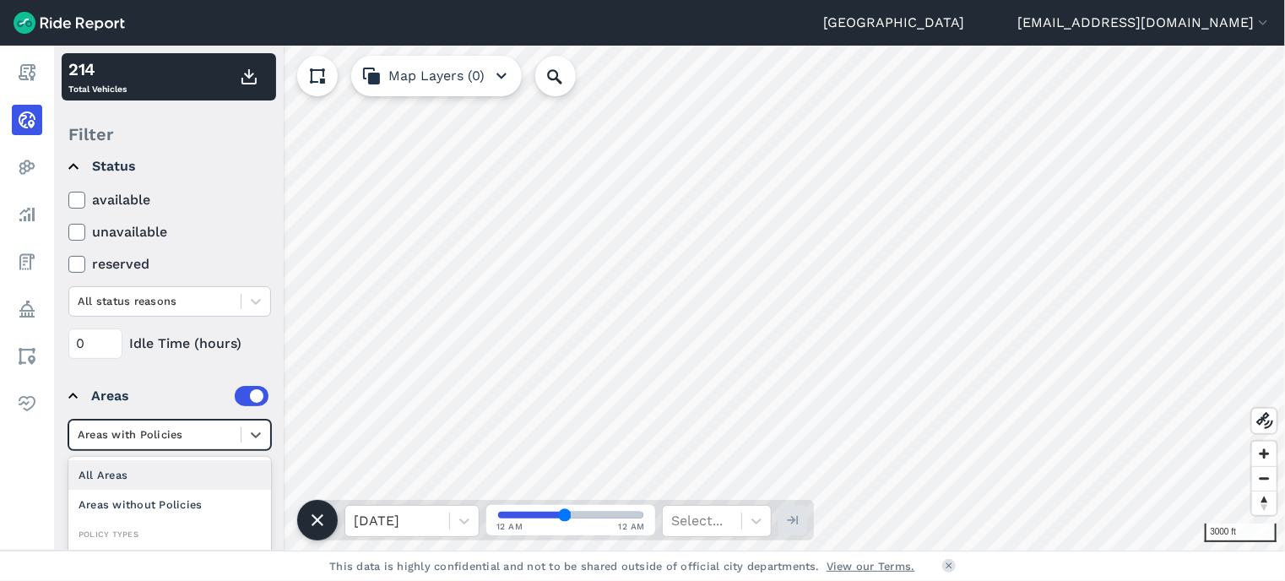
click at [207, 439] on div at bounding box center [155, 434] width 154 height 19
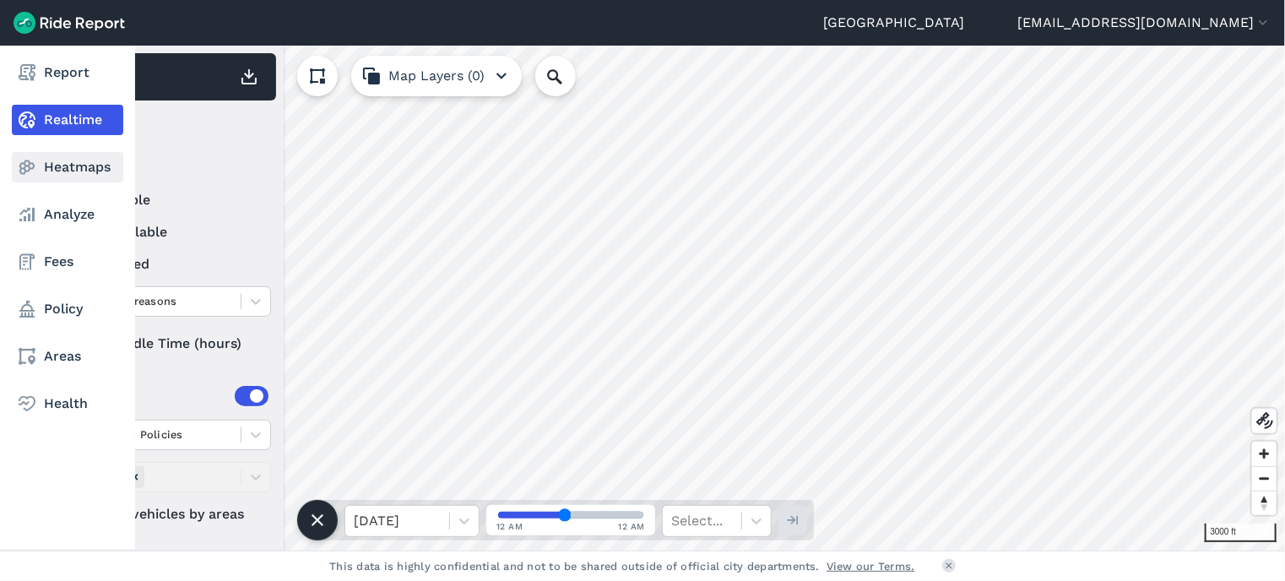
click at [27, 164] on icon at bounding box center [27, 167] width 20 height 20
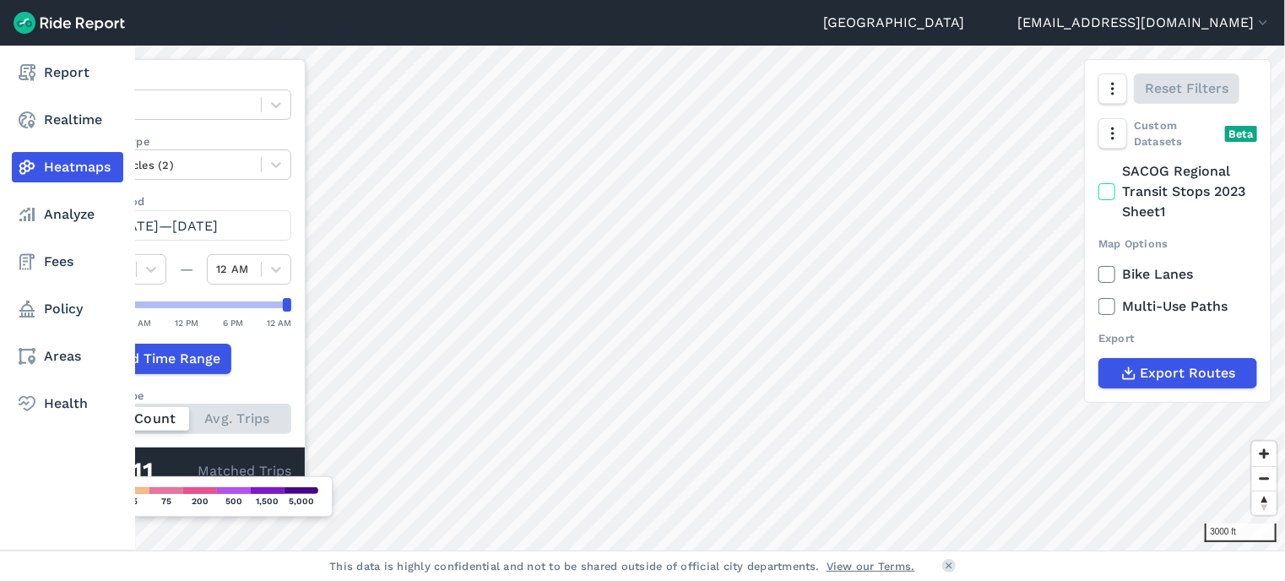
click at [44, 203] on link "Analyze" at bounding box center [67, 214] width 111 height 30
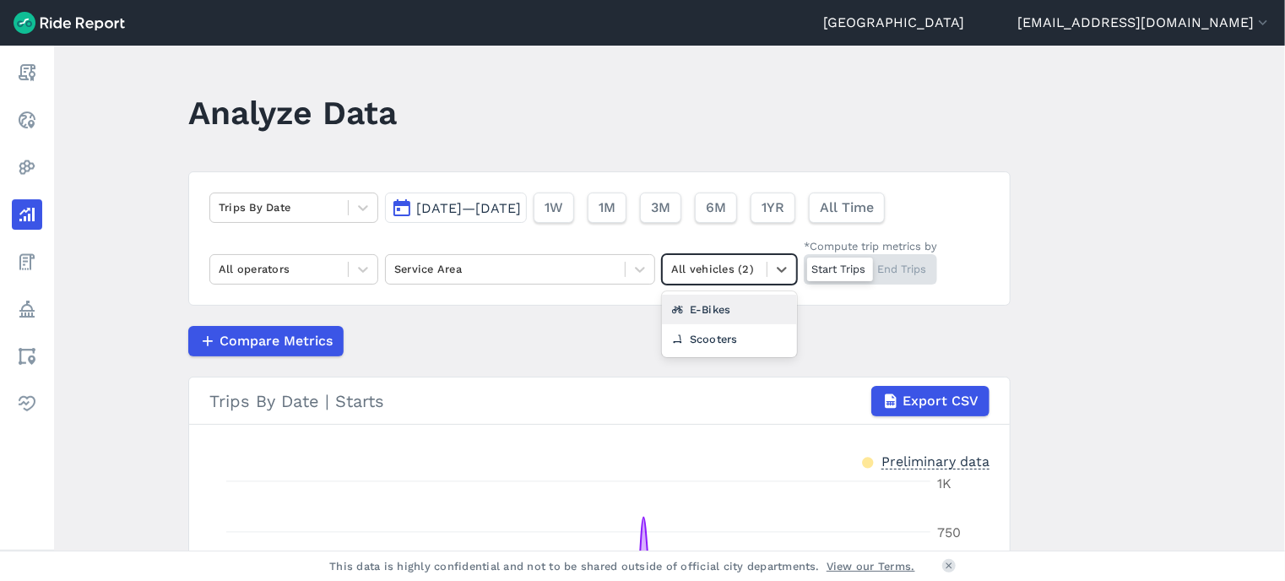
click at [708, 268] on div at bounding box center [714, 268] width 87 height 19
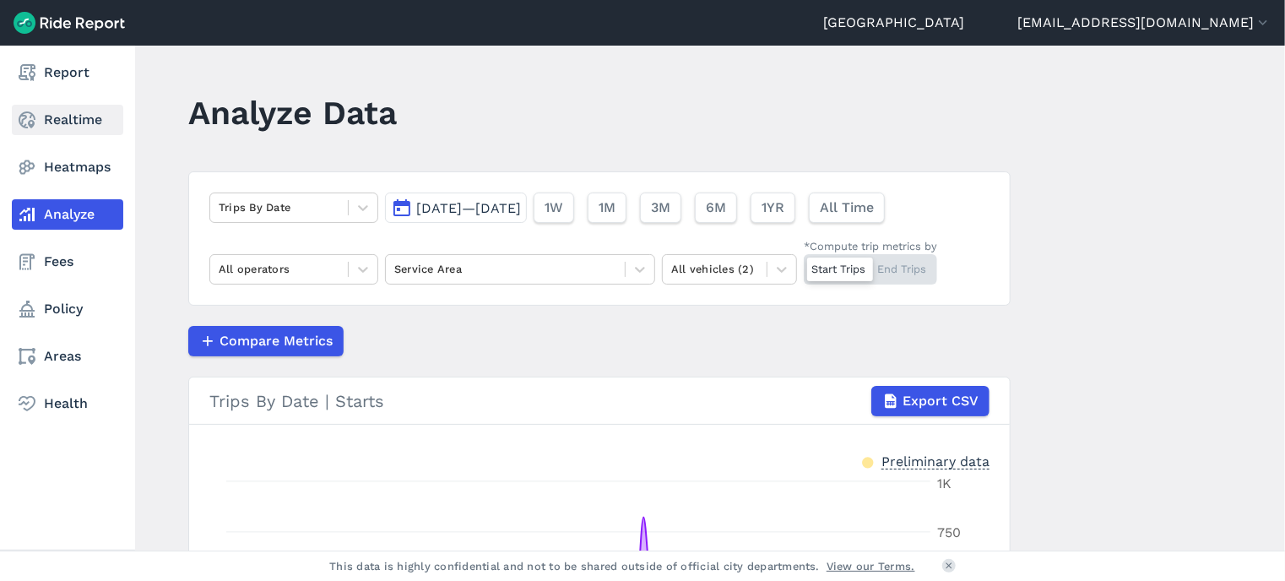
drag, startPoint x: 30, startPoint y: 138, endPoint x: 53, endPoint y: 121, distance: 28.9
click at [53, 121] on nav "Report Realtime Heatmaps Analyze Fees Policy Areas Health" at bounding box center [67, 238] width 135 height 385
click at [53, 121] on link "Realtime" at bounding box center [67, 120] width 111 height 30
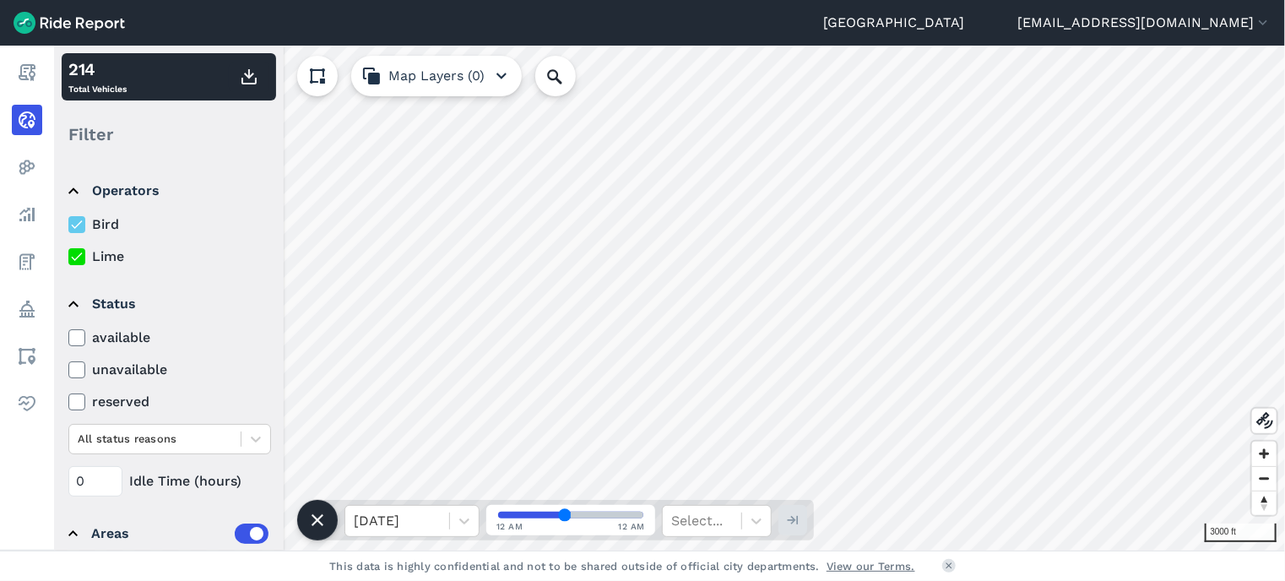
scroll to position [138, 0]
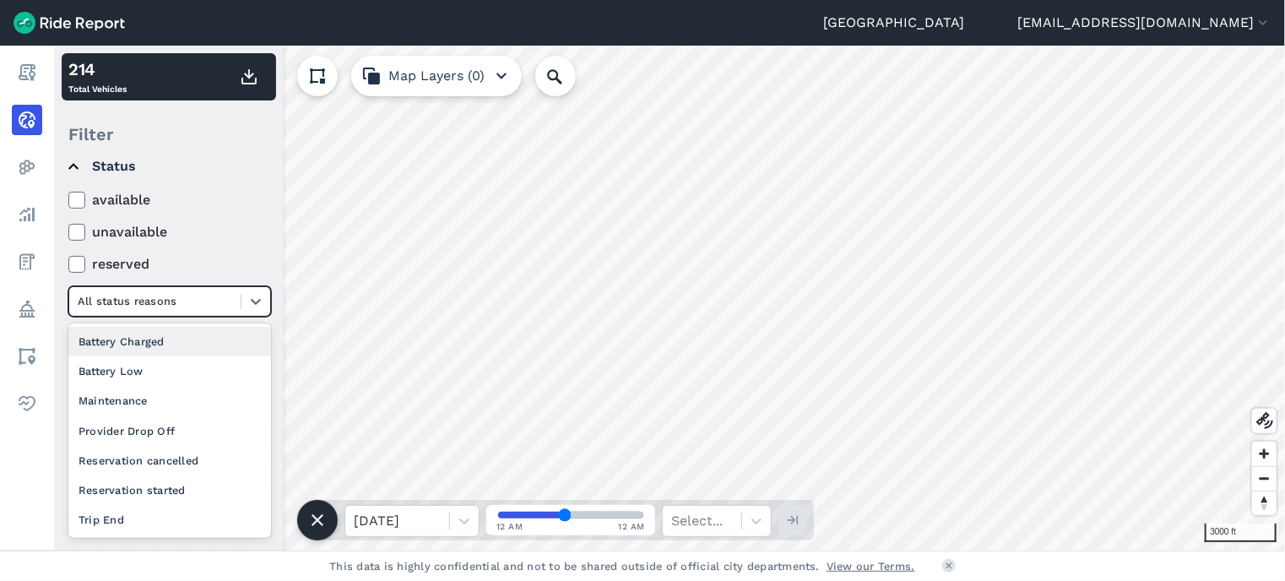
click at [203, 296] on div at bounding box center [155, 300] width 154 height 19
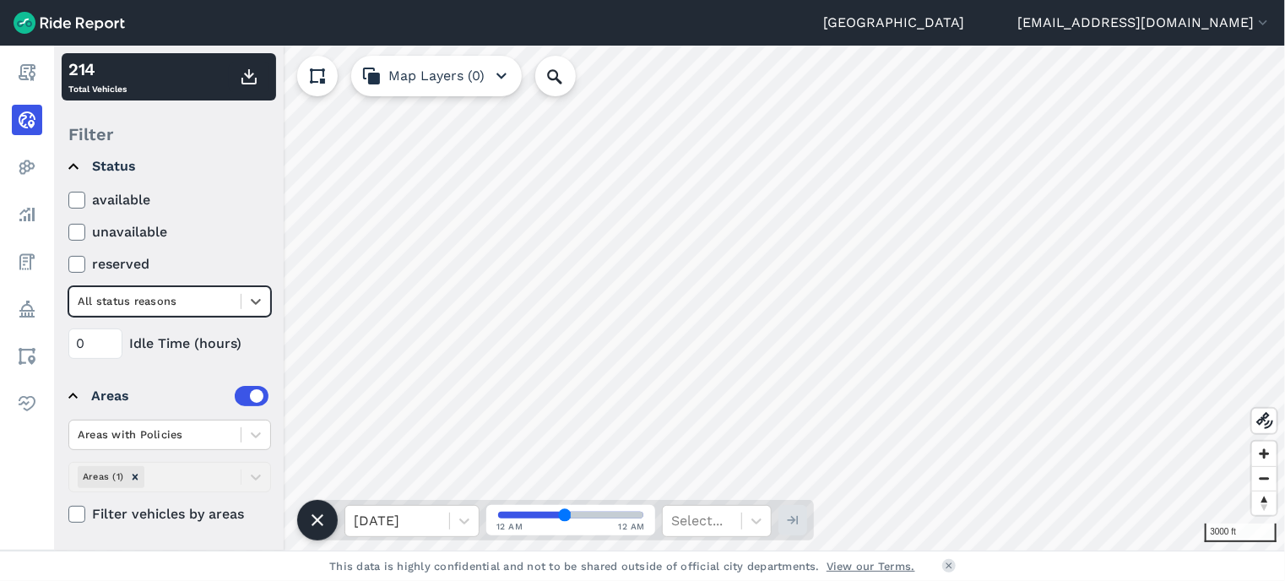
click at [203, 296] on div at bounding box center [155, 300] width 154 height 19
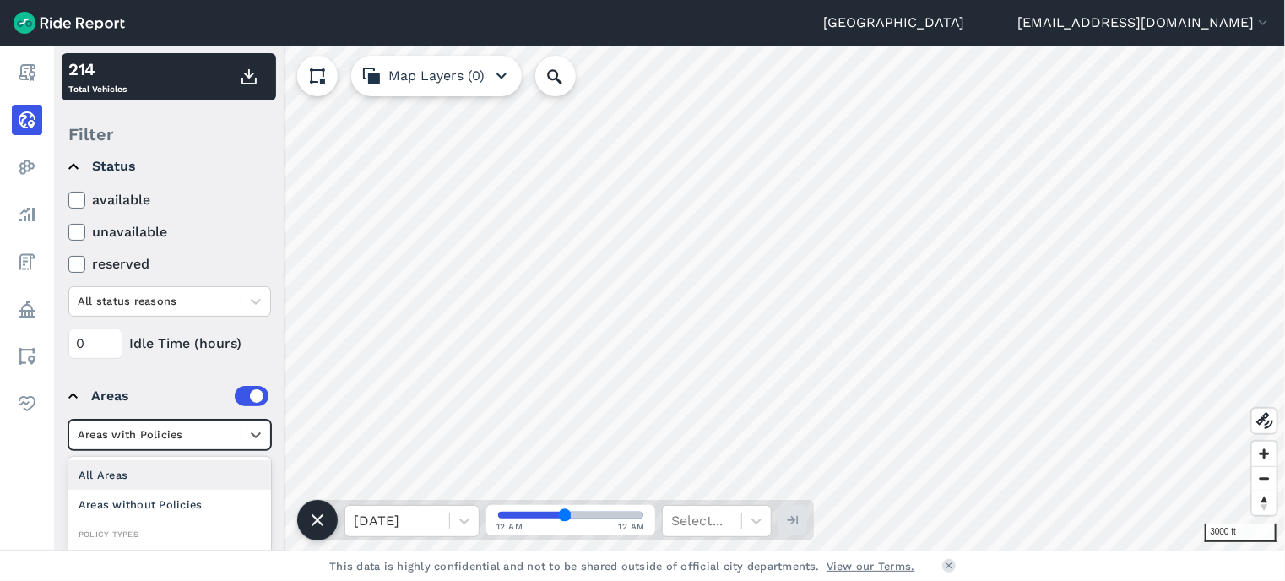
click at [180, 437] on div at bounding box center [155, 434] width 154 height 19
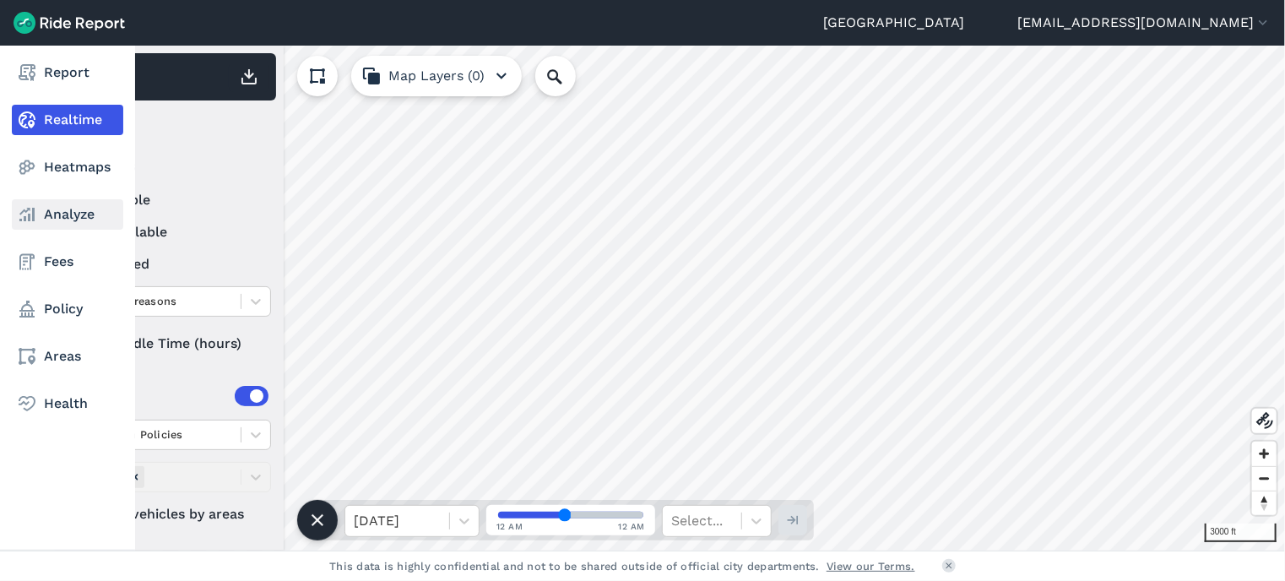
click at [81, 210] on link "Analyze" at bounding box center [67, 214] width 111 height 30
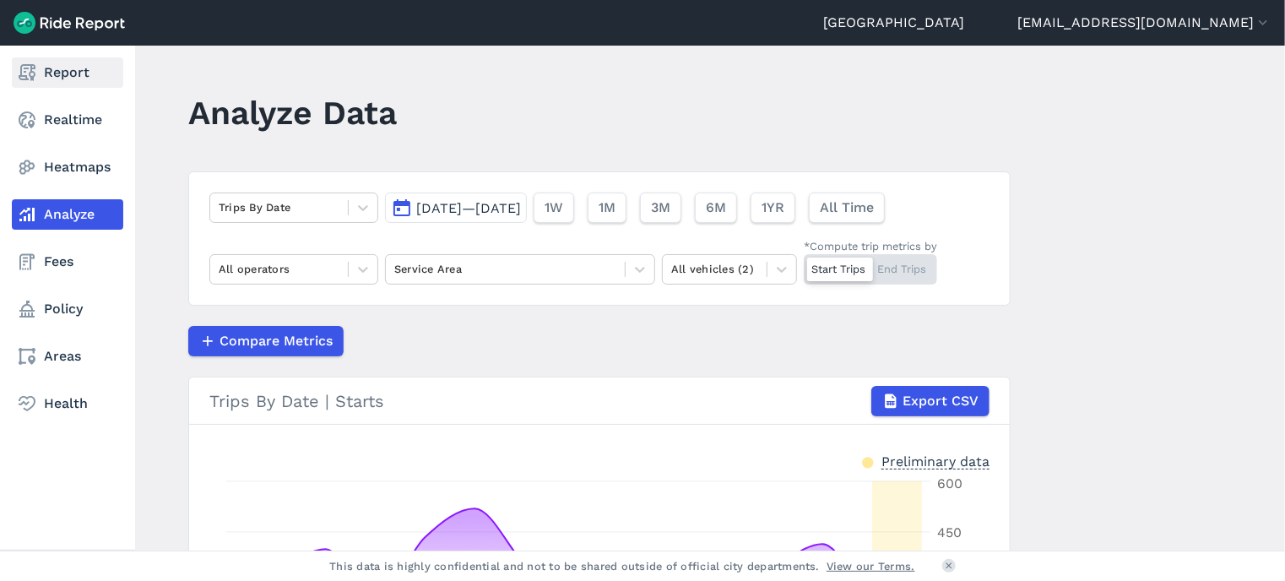
click at [45, 73] on link "Report" at bounding box center [67, 72] width 111 height 30
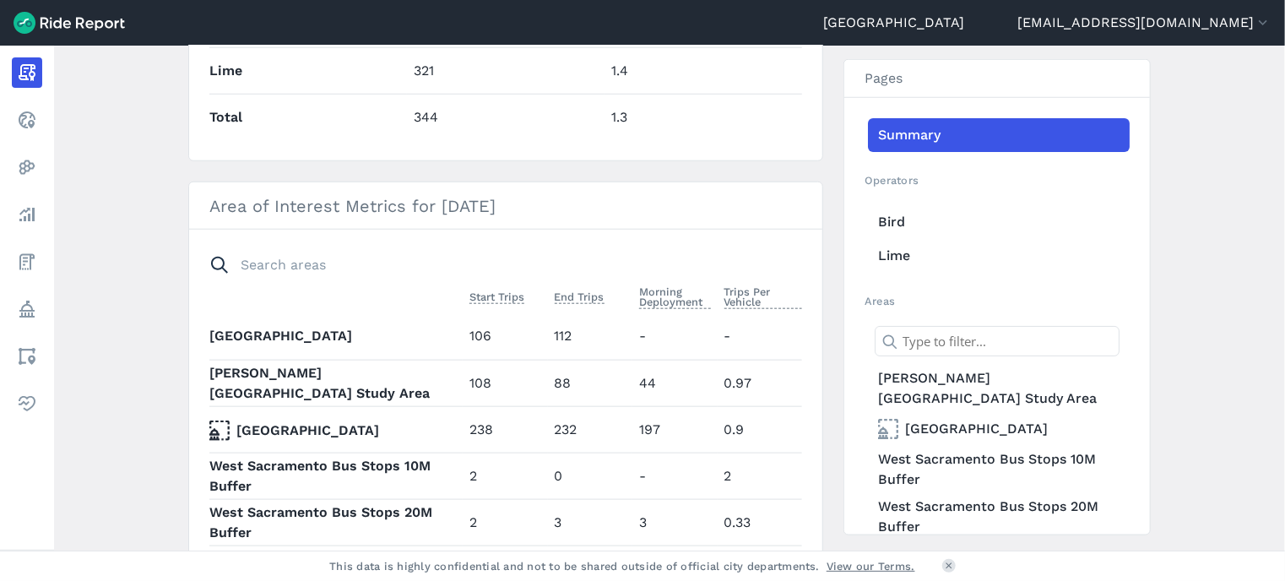
scroll to position [797, 0]
click at [915, 386] on link "[PERSON_NAME][GEOGRAPHIC_DATA] Study Area" at bounding box center [999, 388] width 262 height 47
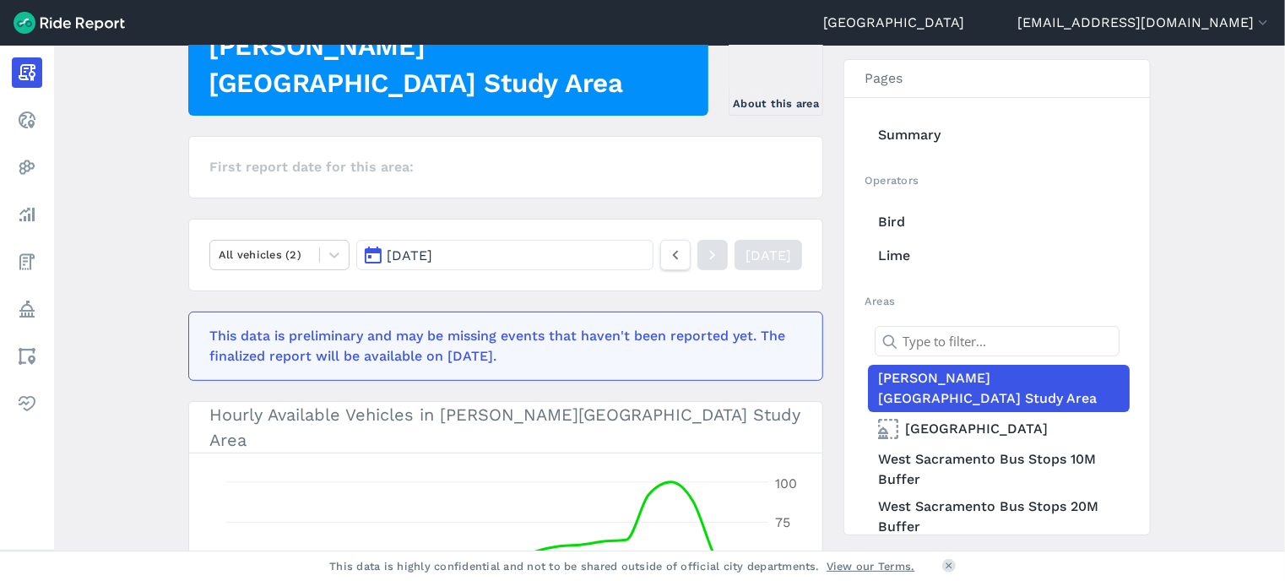
scroll to position [653, 0]
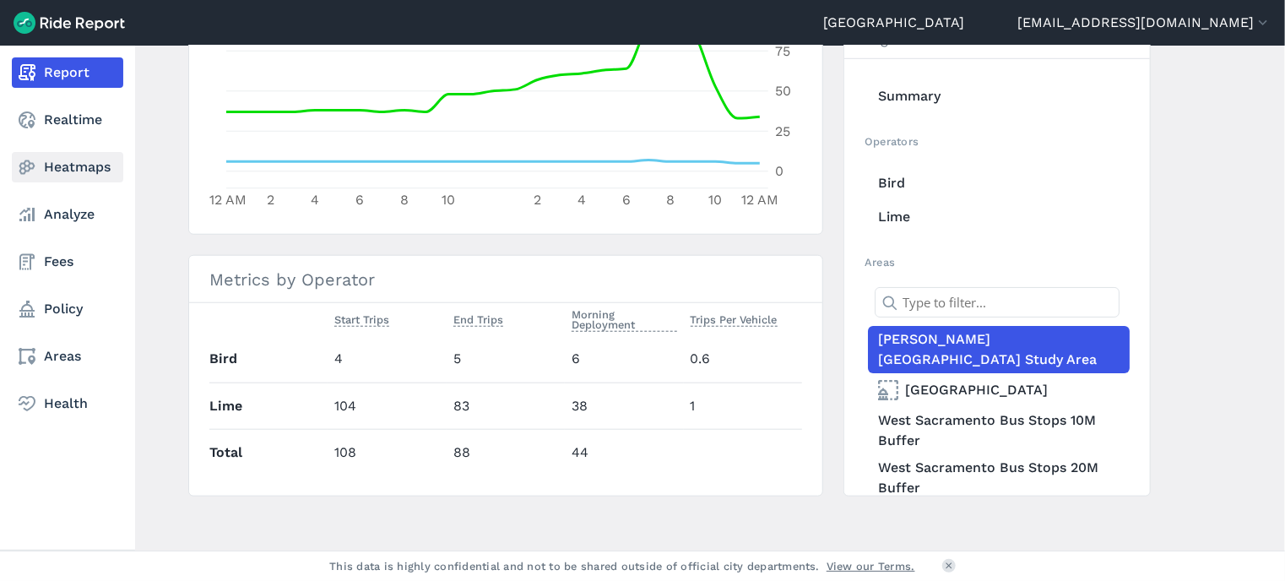
click at [59, 167] on link "Heatmaps" at bounding box center [67, 167] width 111 height 30
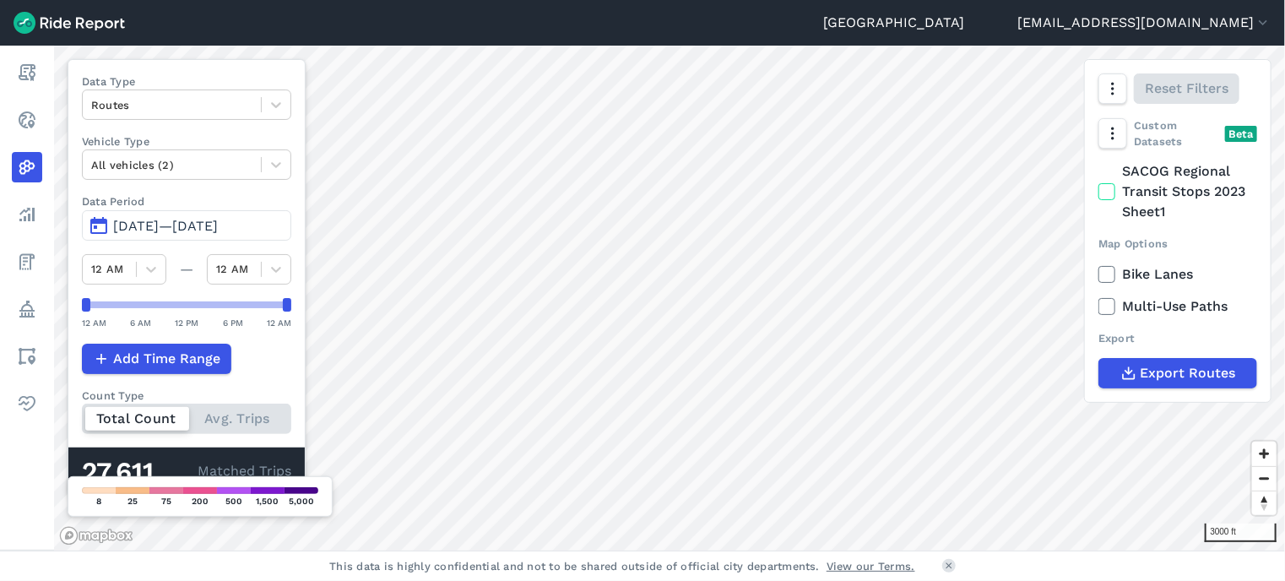
click at [1106, 266] on icon at bounding box center [1106, 274] width 15 height 17
click at [1098, 266] on input "Bike Lanes" at bounding box center [1098, 269] width 0 height 11
click at [1106, 266] on icon at bounding box center [1106, 274] width 15 height 17
click at [1098, 266] on input "Bike Lanes" at bounding box center [1098, 269] width 0 height 11
click at [1106, 266] on icon at bounding box center [1106, 274] width 15 height 17
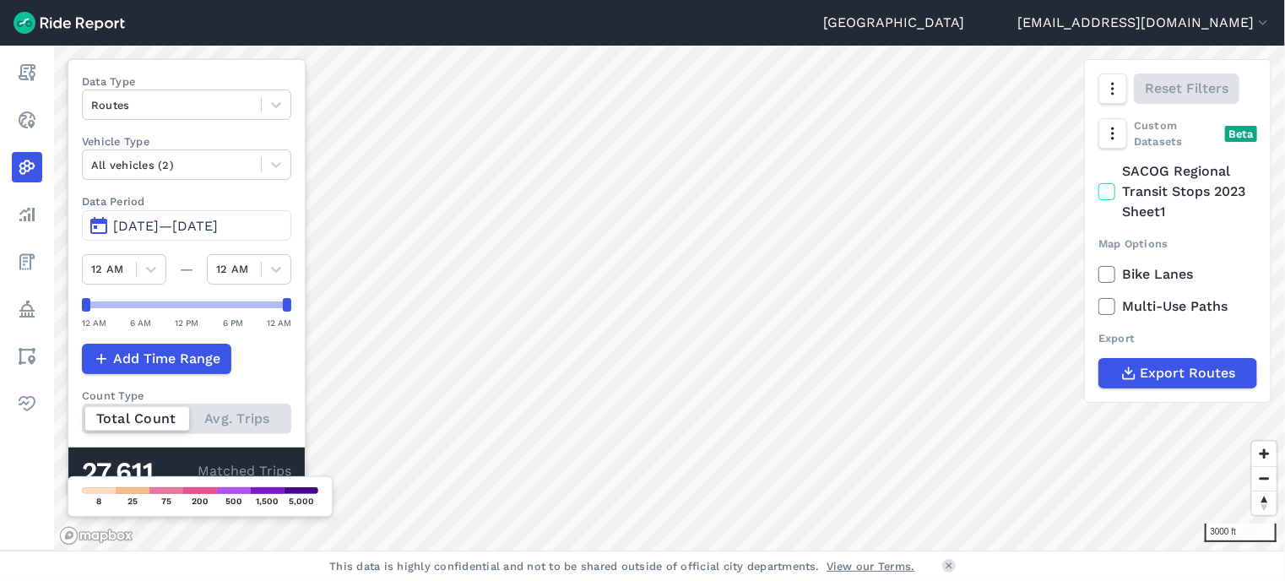
click at [1098, 266] on input "Bike Lanes" at bounding box center [1098, 269] width 0 height 11
click at [1106, 266] on icon at bounding box center [1106, 274] width 15 height 17
click at [1098, 266] on input "Bike Lanes" at bounding box center [1098, 269] width 0 height 11
click at [1106, 266] on icon at bounding box center [1106, 274] width 15 height 17
click at [1098, 266] on input "Bike Lanes" at bounding box center [1098, 269] width 0 height 11
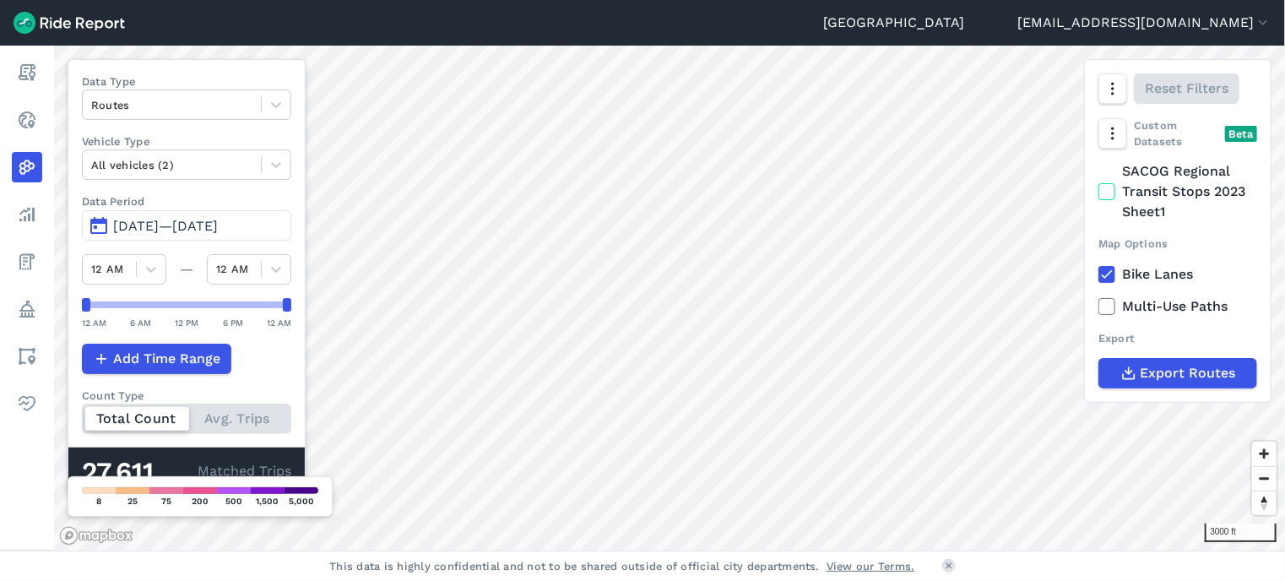
click at [1106, 266] on icon at bounding box center [1106, 274] width 15 height 17
click at [1098, 266] on input "Bike Lanes" at bounding box center [1098, 269] width 0 height 11
click at [1106, 266] on icon at bounding box center [1106, 274] width 15 height 17
click at [1098, 266] on input "Bike Lanes" at bounding box center [1098, 269] width 0 height 11
click at [1106, 266] on icon at bounding box center [1106, 274] width 15 height 17
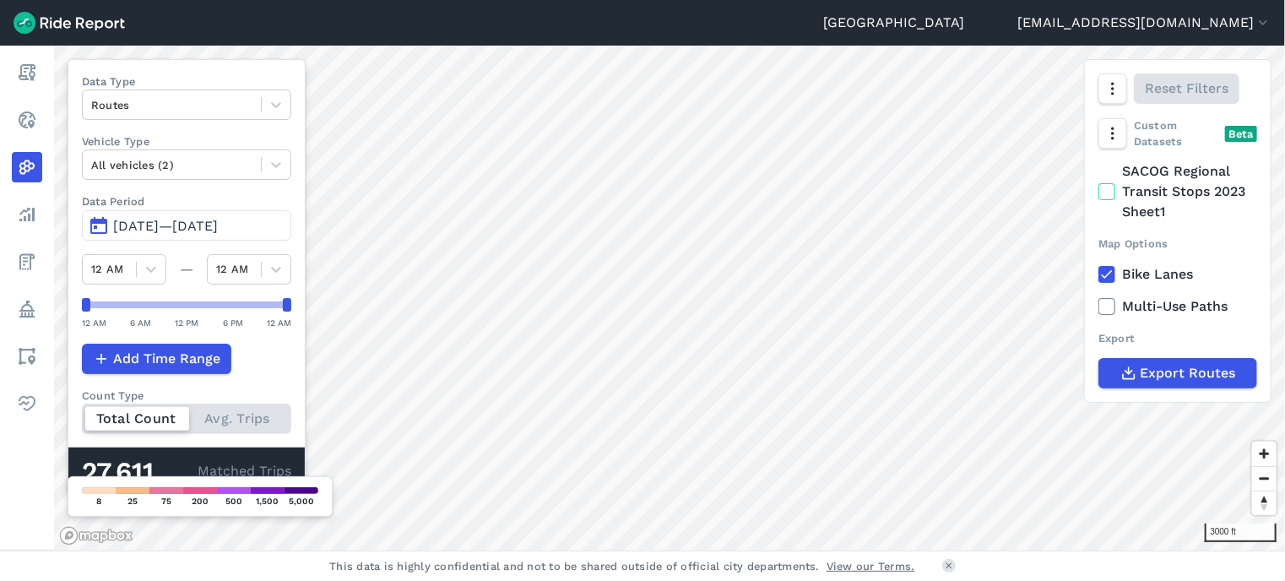
click at [1098, 266] on input "Bike Lanes" at bounding box center [1098, 269] width 0 height 11
click at [1110, 298] on icon at bounding box center [1106, 306] width 15 height 17
click at [1098, 298] on input "Multi-Use Paths" at bounding box center [1098, 301] width 0 height 11
click at [1110, 298] on icon at bounding box center [1106, 306] width 15 height 17
click at [1098, 298] on input "Multi-Use Paths" at bounding box center [1098, 301] width 0 height 11
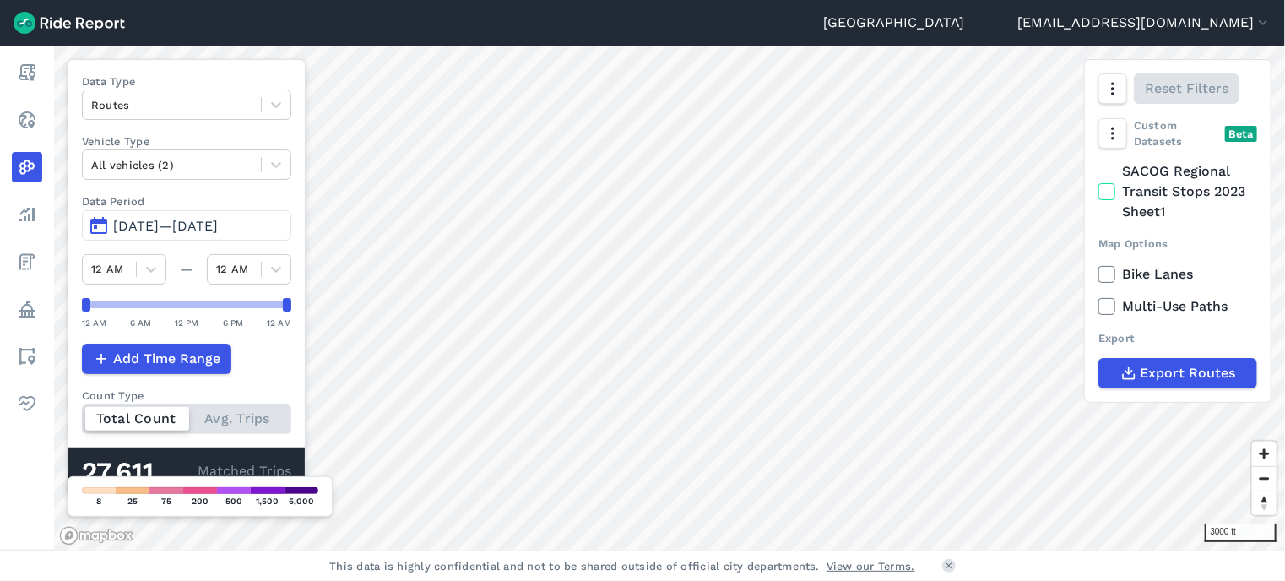
click at [240, 327] on div "6 PM" at bounding box center [233, 322] width 20 height 15
click at [1123, 138] on button "button" at bounding box center [1111, 133] width 29 height 30
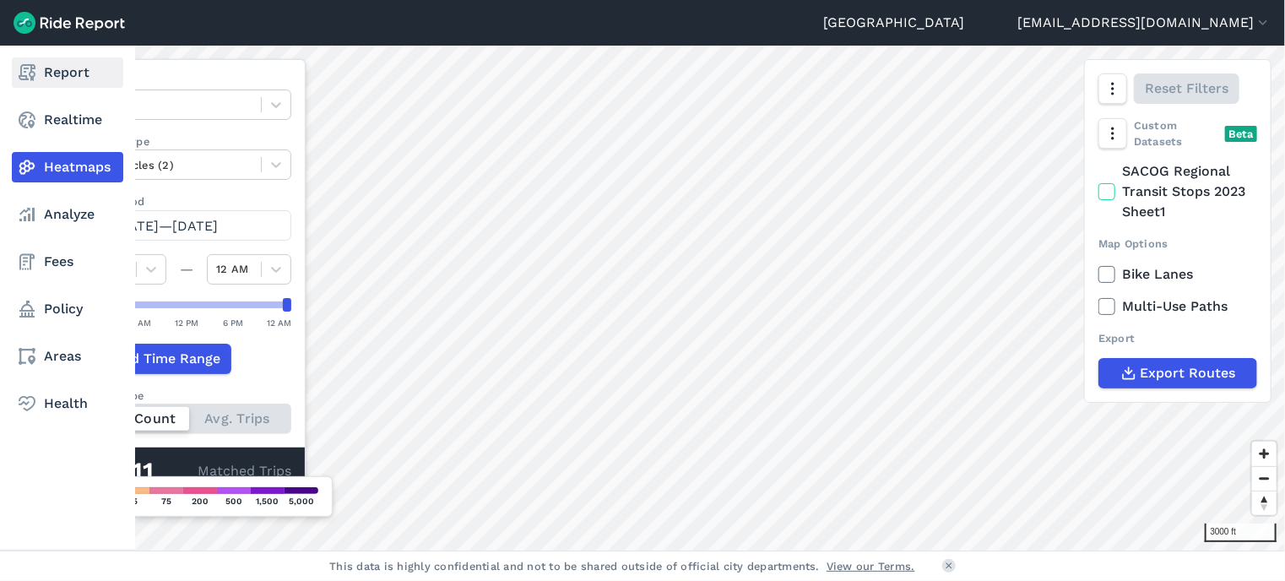
click at [31, 84] on link "Report" at bounding box center [67, 72] width 111 height 30
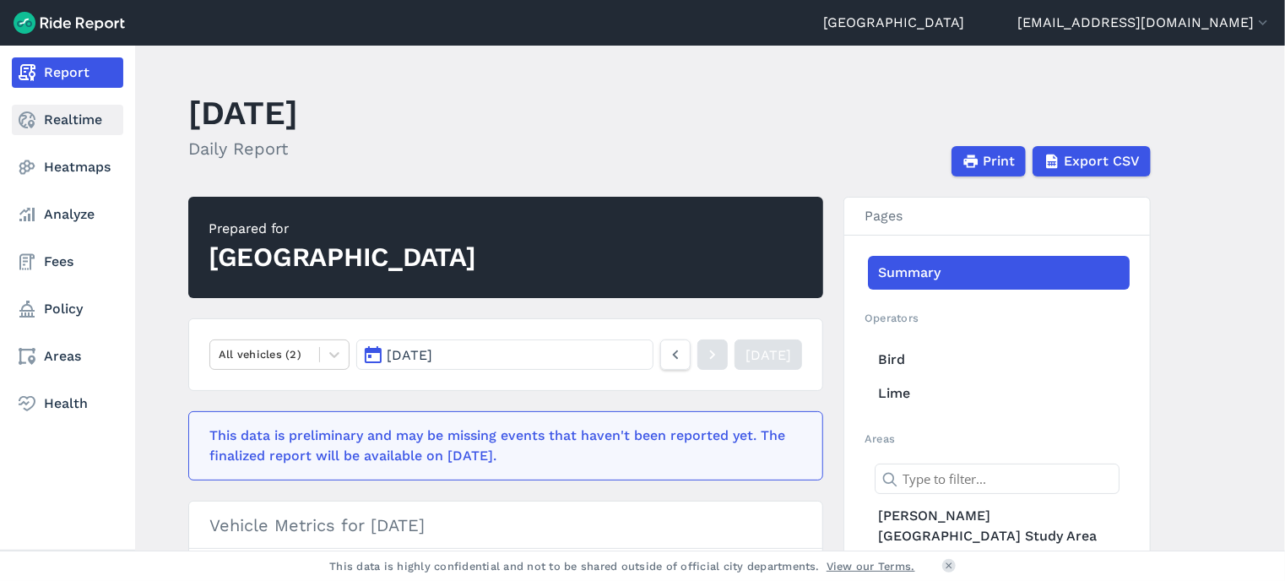
click at [36, 122] on icon at bounding box center [27, 120] width 20 height 20
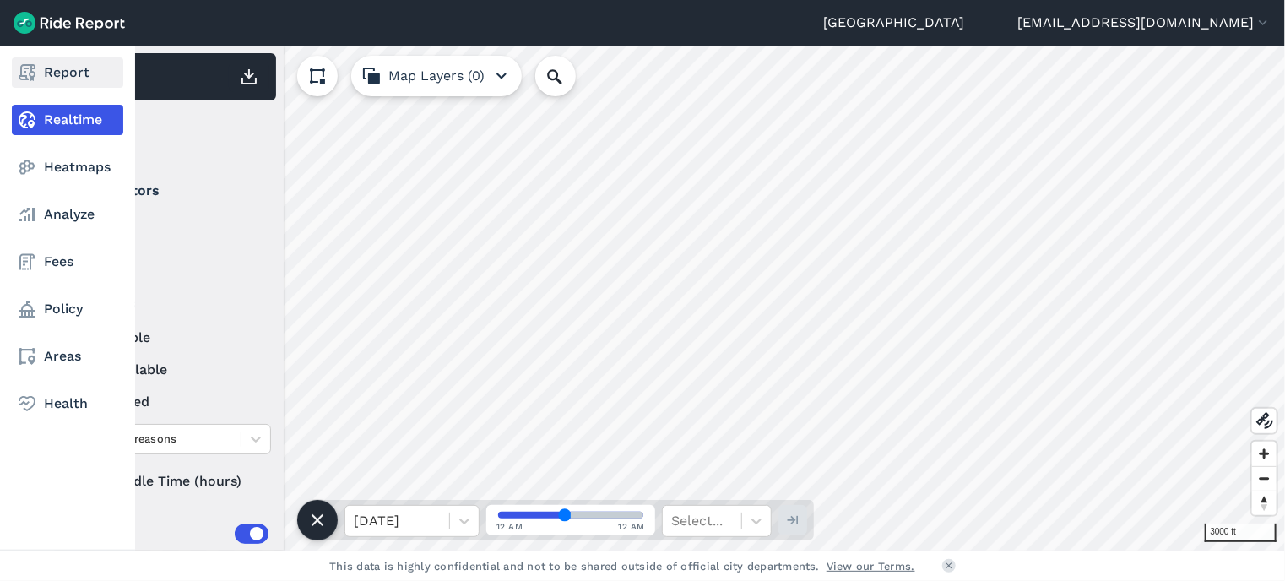
click at [39, 83] on link "Report" at bounding box center [67, 72] width 111 height 30
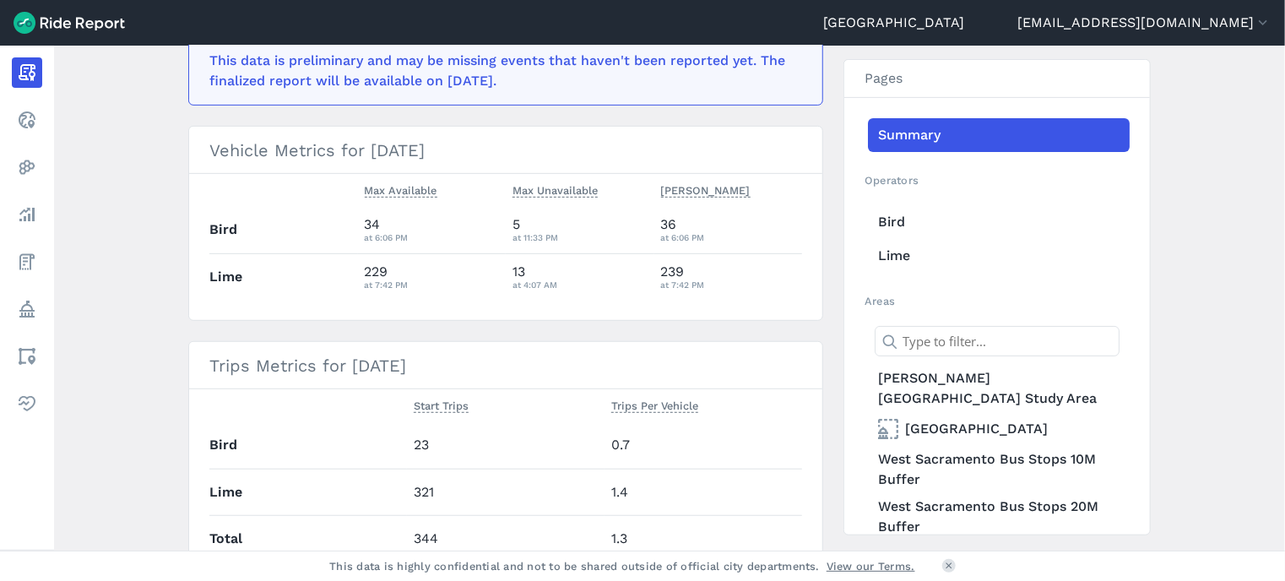
scroll to position [405, 0]
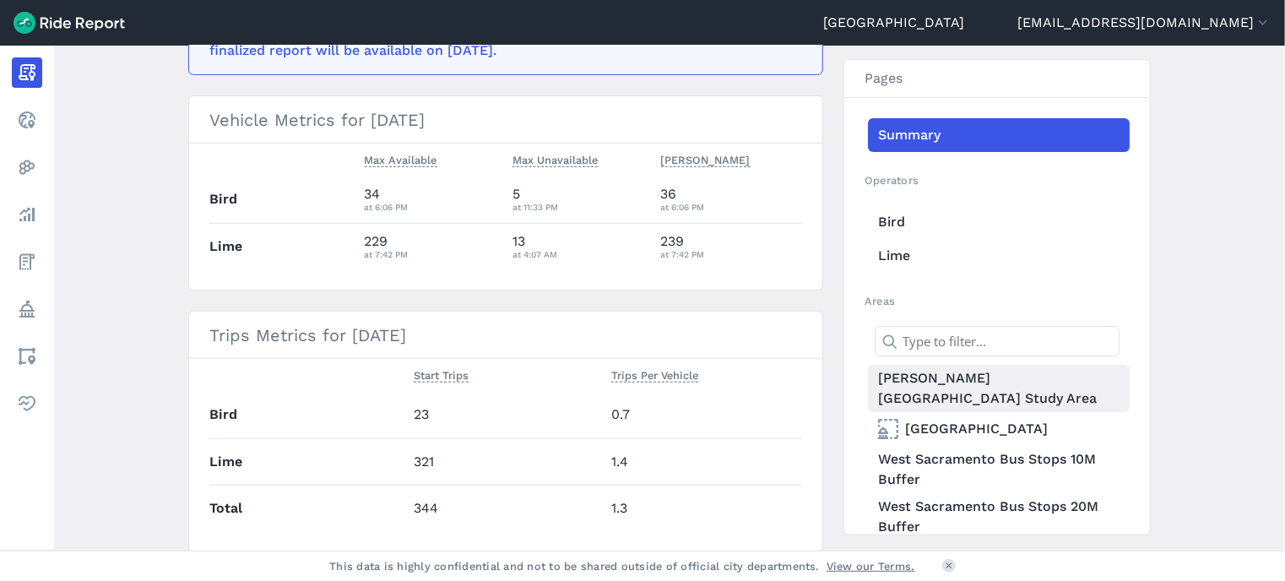
click at [964, 394] on link "[PERSON_NAME][GEOGRAPHIC_DATA] Study Area" at bounding box center [999, 388] width 262 height 47
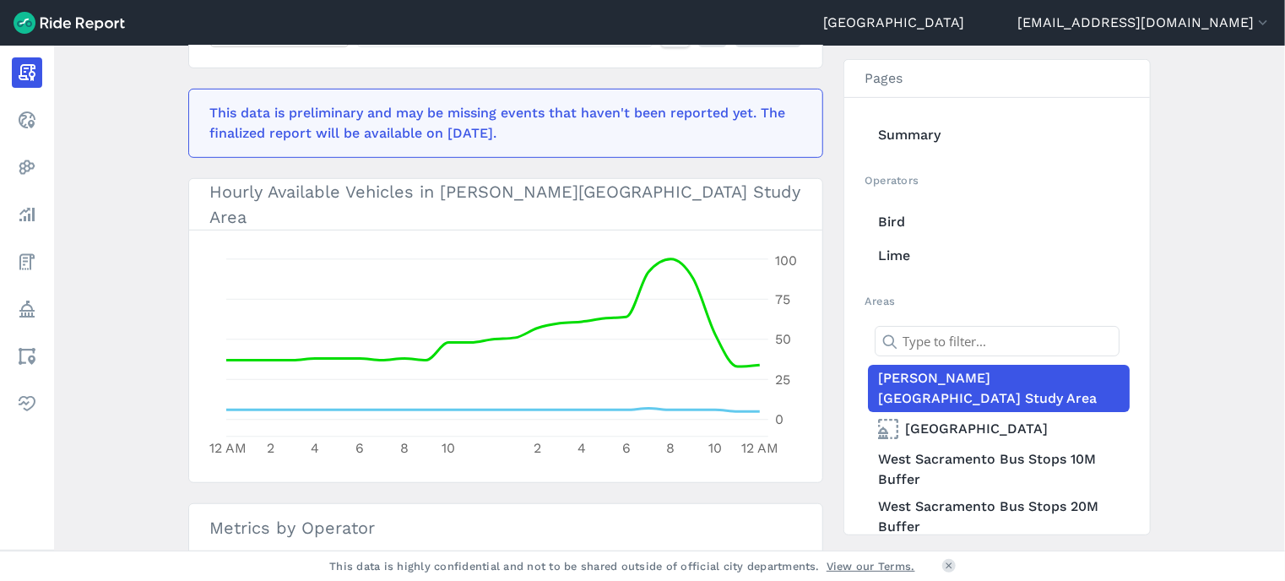
click at [122, 212] on main "[DATE] Daily Report Print Export CSV [PERSON_NAME] Health Park Study Area About…" at bounding box center [669, 298] width 1231 height 505
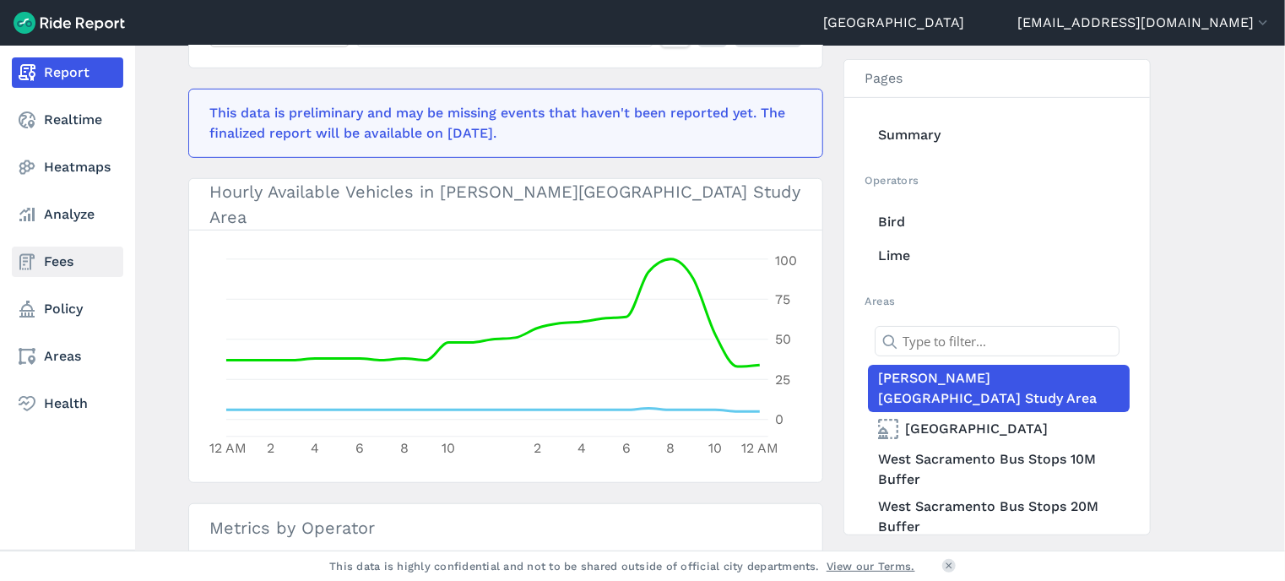
click at [71, 271] on link "Fees" at bounding box center [67, 261] width 111 height 30
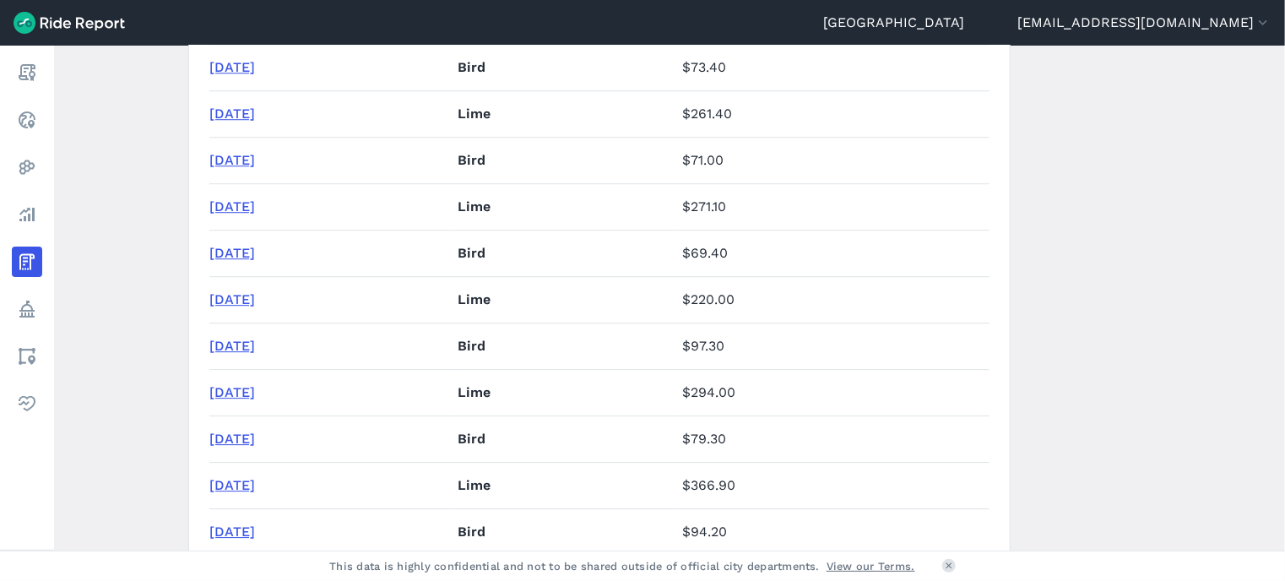
scroll to position [2481, 0]
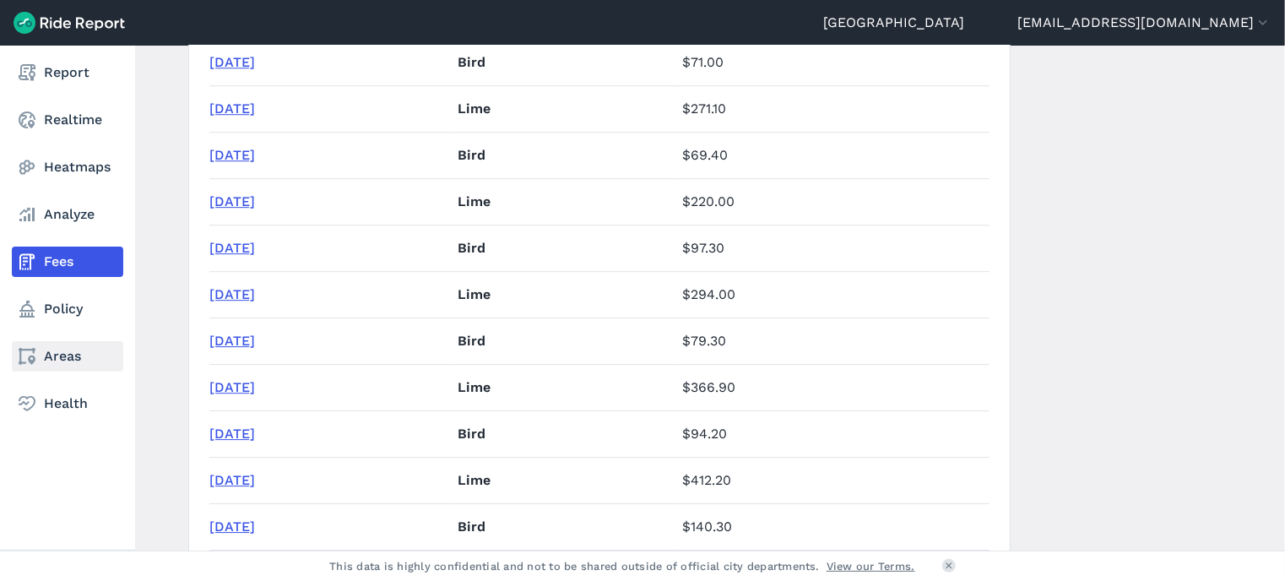
click at [83, 357] on link "Areas" at bounding box center [67, 356] width 111 height 30
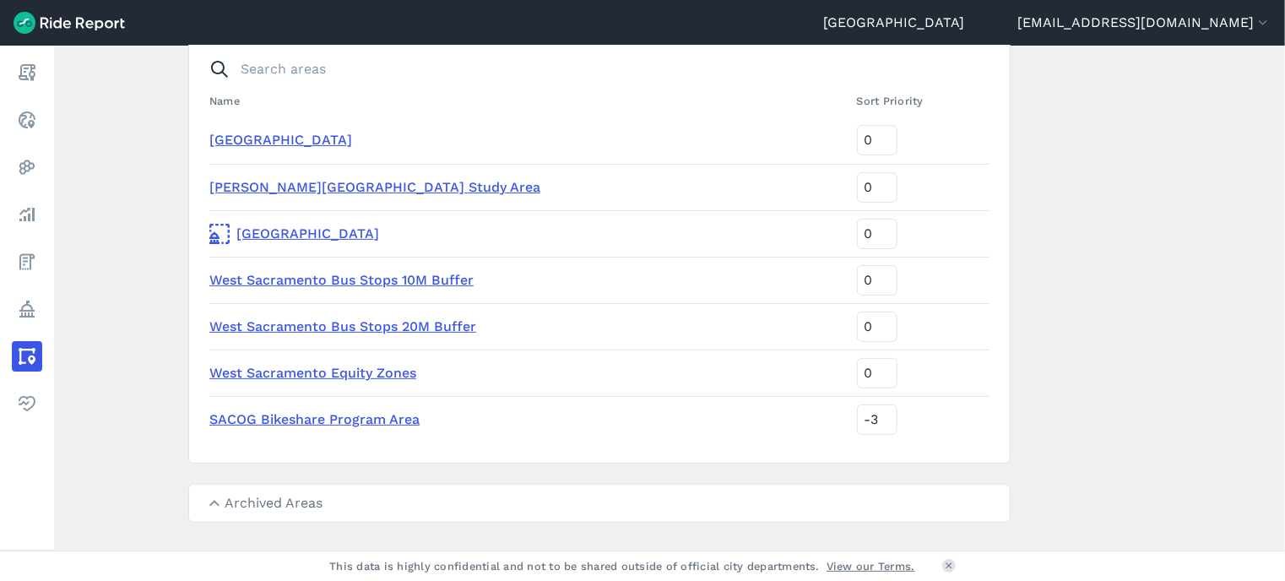
scroll to position [159, 0]
click at [263, 188] on link "[PERSON_NAME][GEOGRAPHIC_DATA] Study Area" at bounding box center [374, 187] width 331 height 16
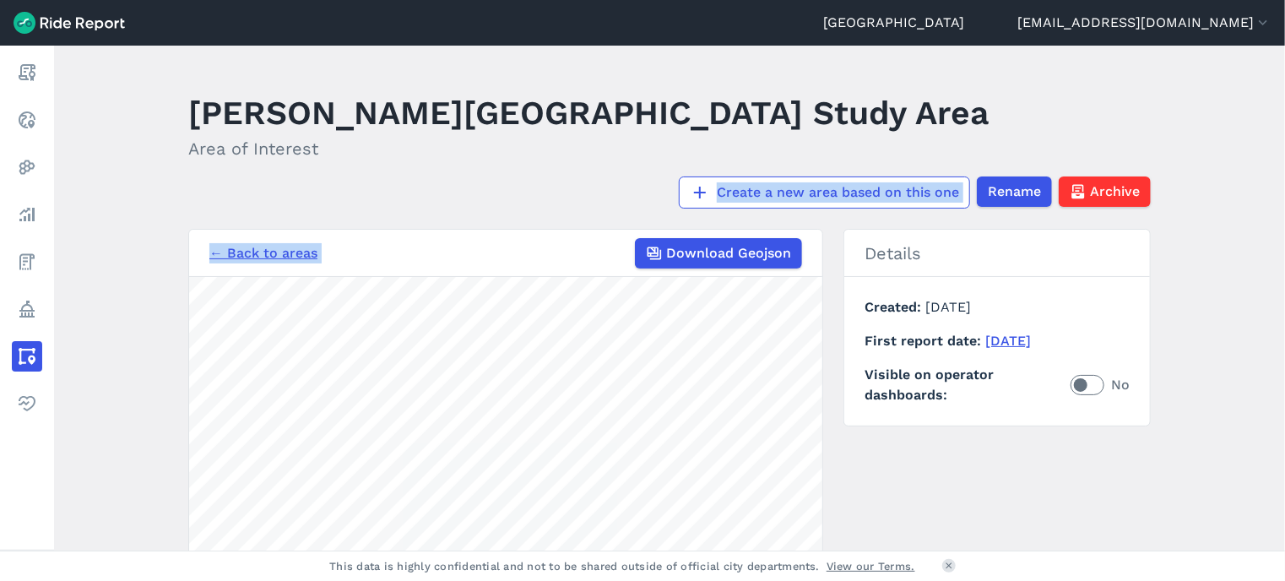
drag, startPoint x: 161, startPoint y: 407, endPoint x: 176, endPoint y: 203, distance: 204.8
click at [176, 203] on main "[PERSON_NAME][GEOGRAPHIC_DATA] Study Area Area of Interest Create a new area ba…" at bounding box center [669, 298] width 1231 height 505
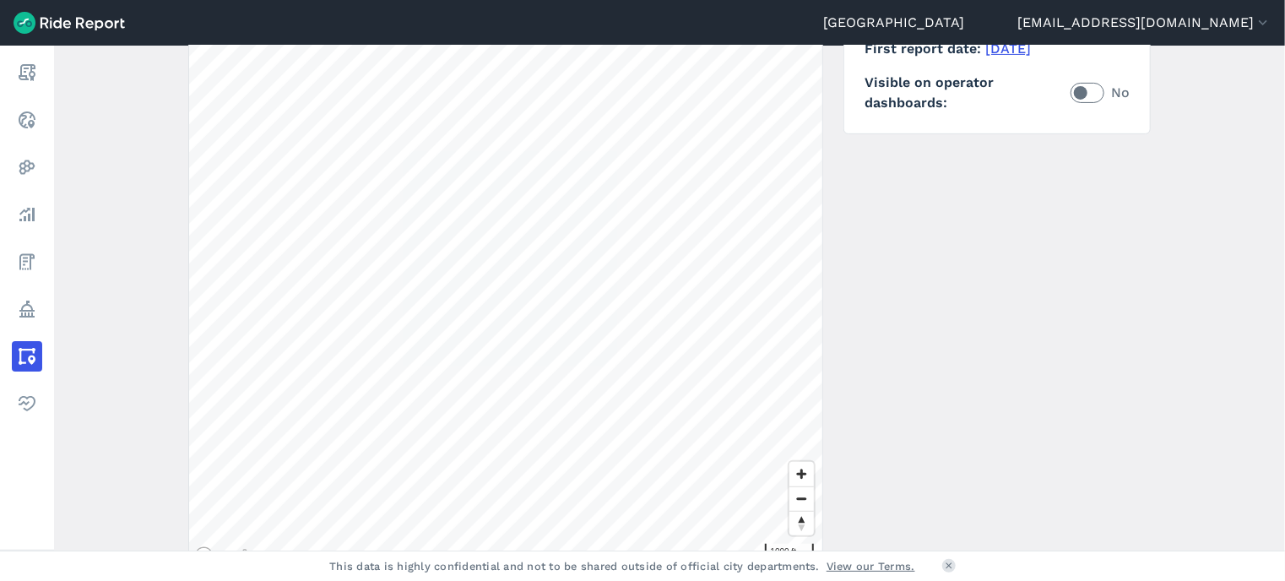
scroll to position [372, 0]
